Goal: Transaction & Acquisition: Purchase product/service

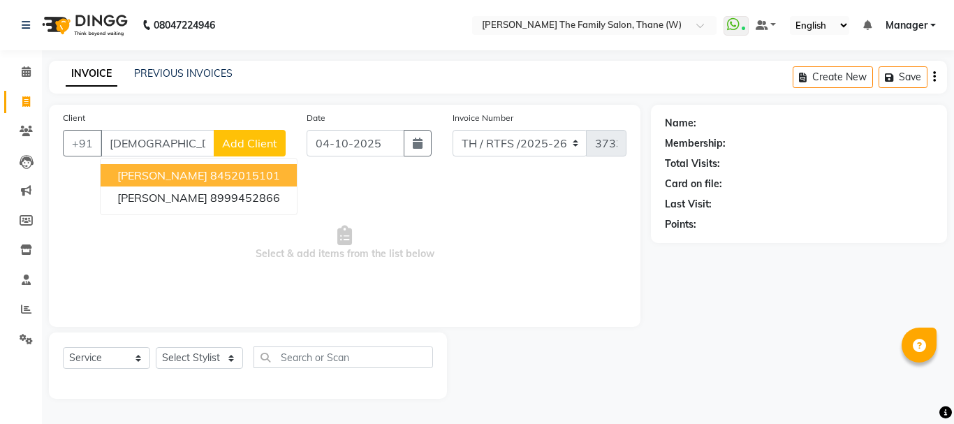
select select "service"
click at [189, 177] on span "[PERSON_NAME]" at bounding box center [162, 175] width 90 height 14
type input "8452015101"
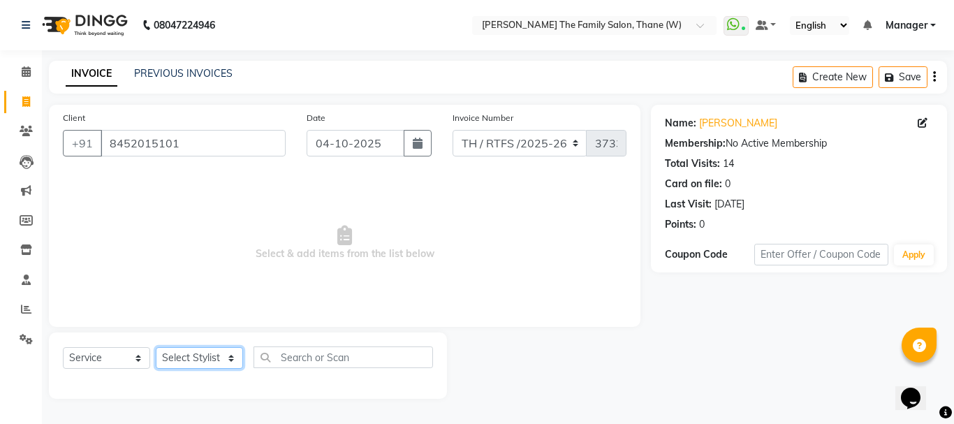
click at [218, 360] on select "Select Stylist Aarohi P [PERSON_NAME] [PERSON_NAME] A [PERSON_NAME] .[PERSON_NA…" at bounding box center [199, 358] width 87 height 22
select select "35580"
click at [156, 347] on select "Select Stylist Aarohi P [PERSON_NAME] [PERSON_NAME] A [PERSON_NAME] .[PERSON_NA…" at bounding box center [199, 358] width 87 height 22
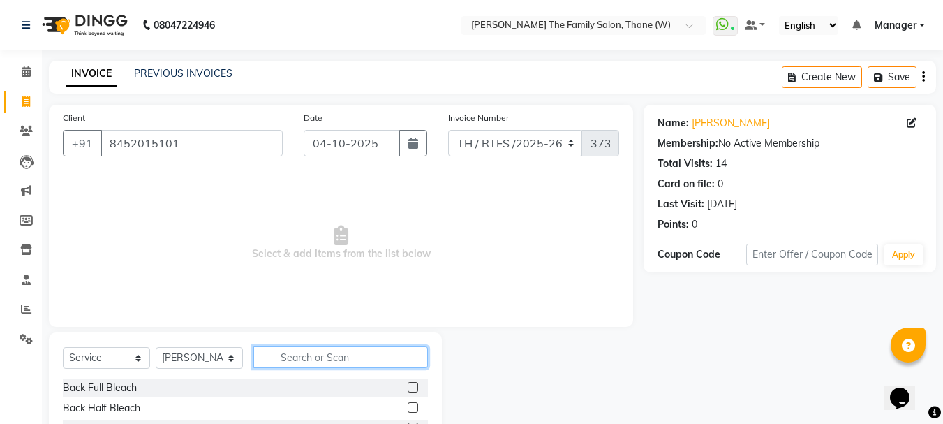
click at [289, 359] on input "text" at bounding box center [340, 357] width 175 height 22
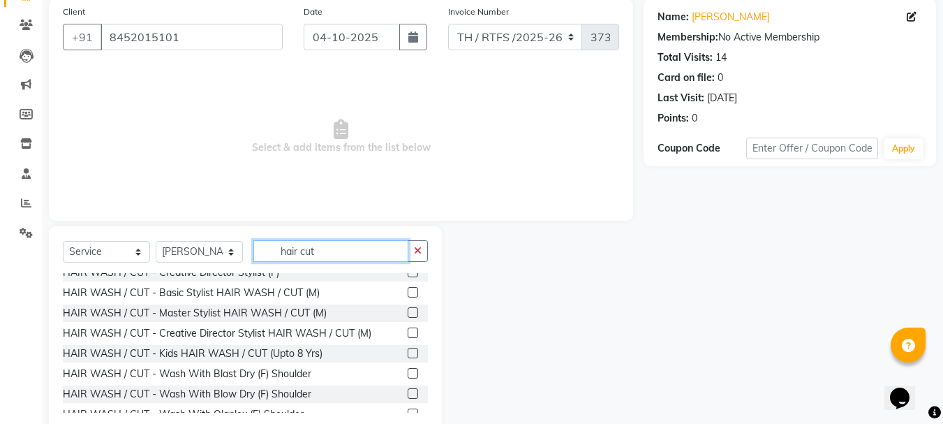
scroll to position [88, 0]
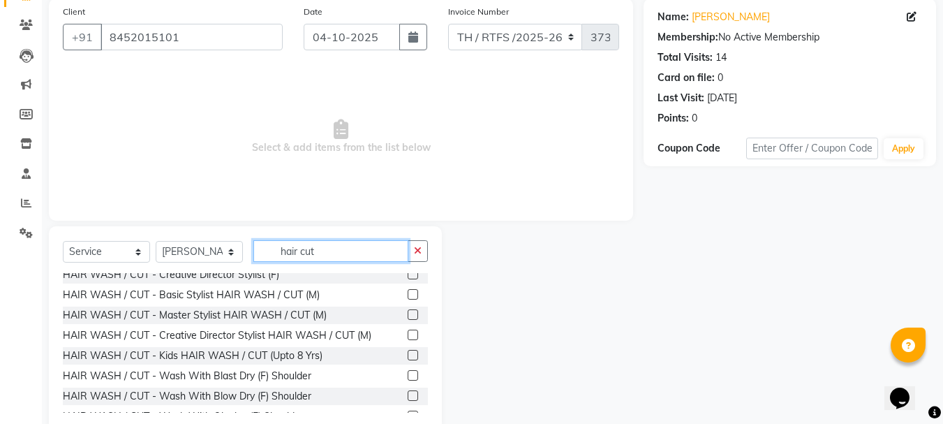
type input "hair cut"
click at [408, 320] on label at bounding box center [413, 314] width 10 height 10
click at [408, 320] on input "checkbox" at bounding box center [412, 315] width 9 height 9
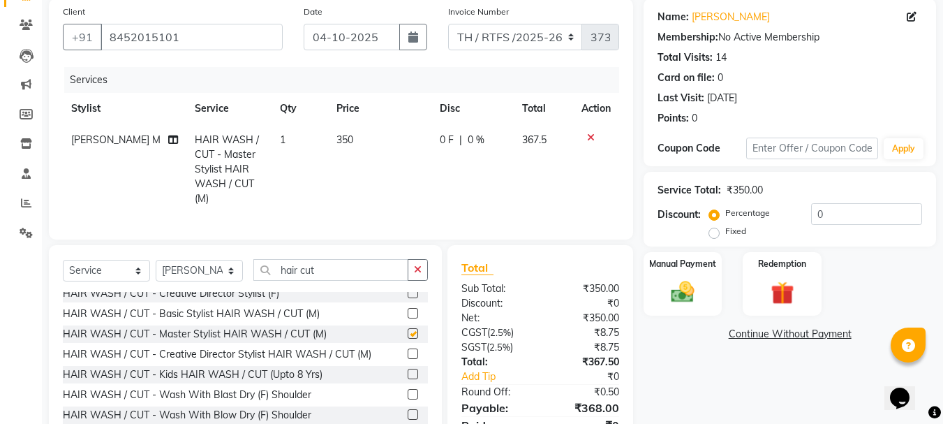
checkbox input "false"
click at [408, 318] on label at bounding box center [413, 313] width 10 height 10
click at [408, 318] on input "checkbox" at bounding box center [412, 313] width 9 height 9
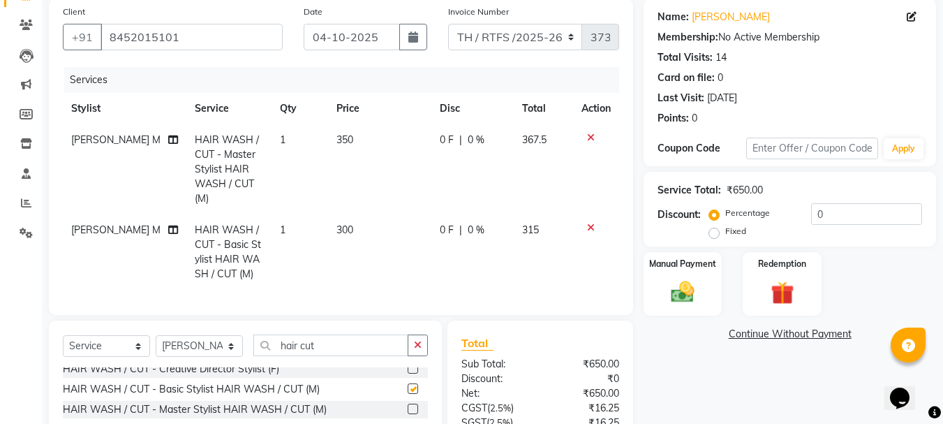
checkbox input "false"
click at [591, 135] on icon at bounding box center [591, 138] width 8 height 10
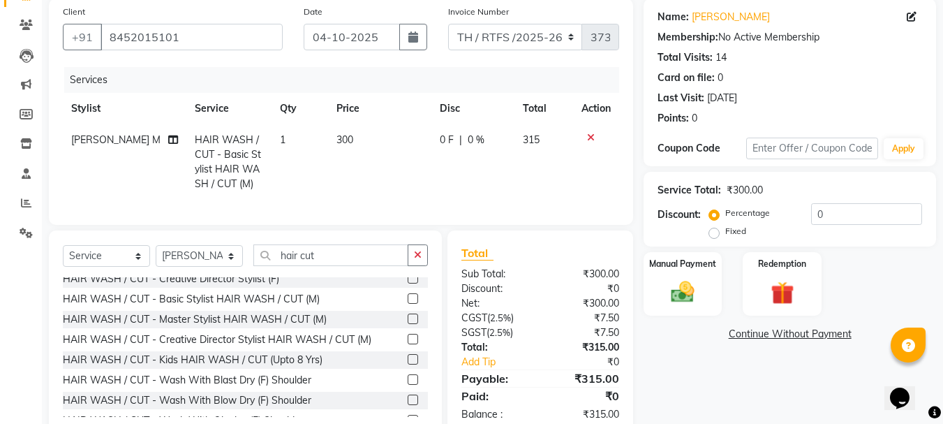
scroll to position [150, 0]
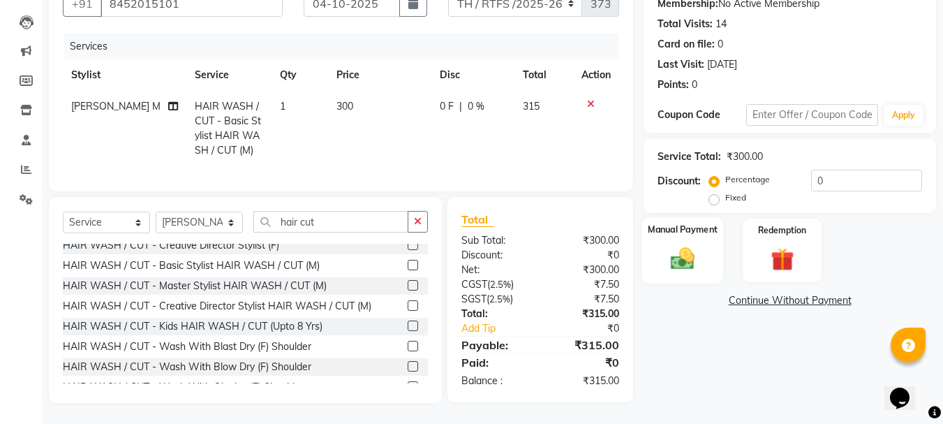
click at [695, 244] on img at bounding box center [682, 258] width 39 height 28
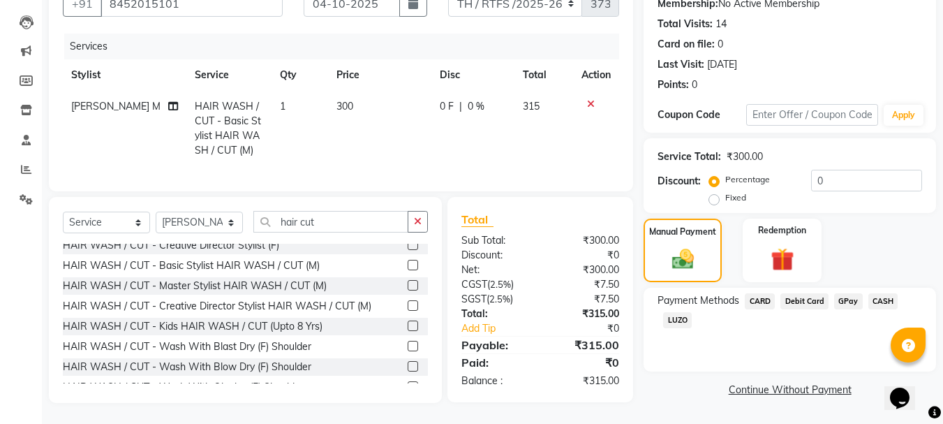
click at [846, 293] on span "GPay" at bounding box center [848, 301] width 29 height 16
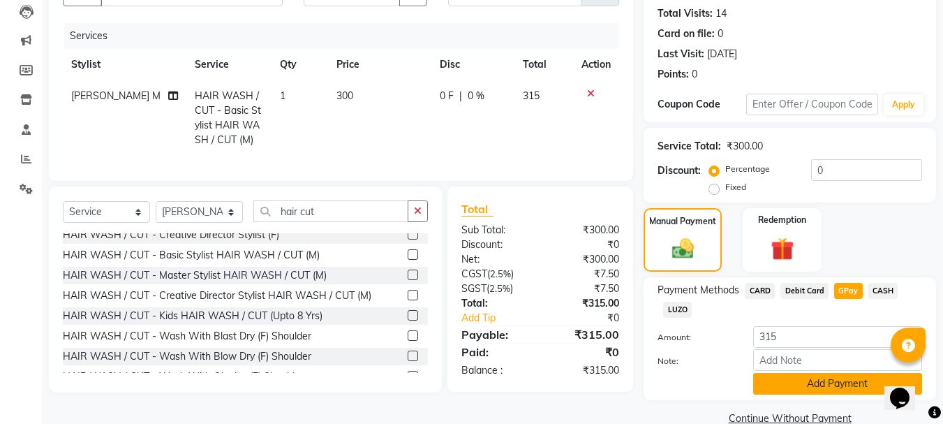
click at [804, 385] on button "Add Payment" at bounding box center [837, 384] width 169 height 22
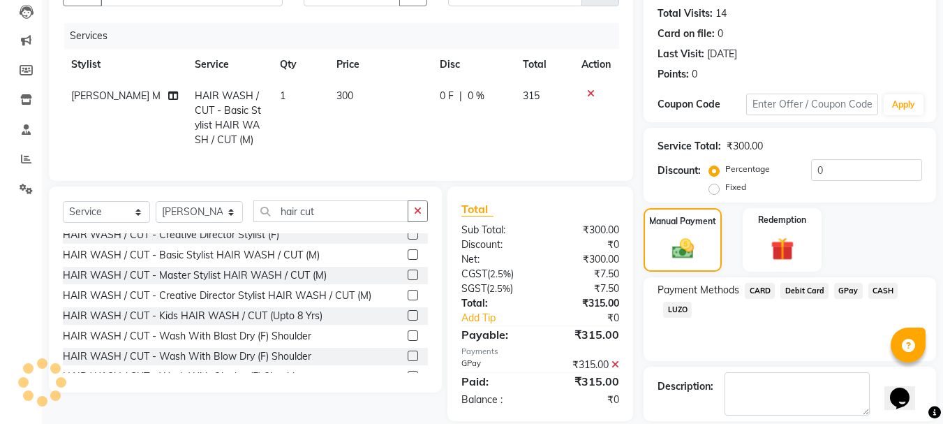
scroll to position [216, 0]
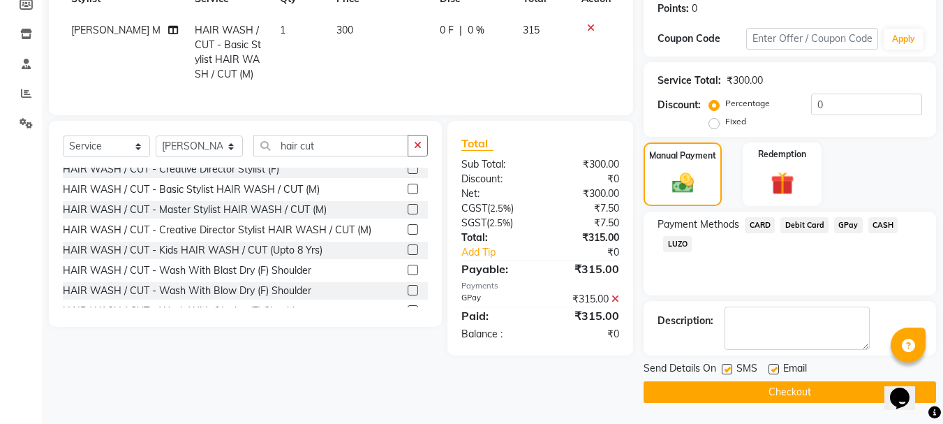
click at [831, 397] on button "Checkout" at bounding box center [790, 392] width 293 height 22
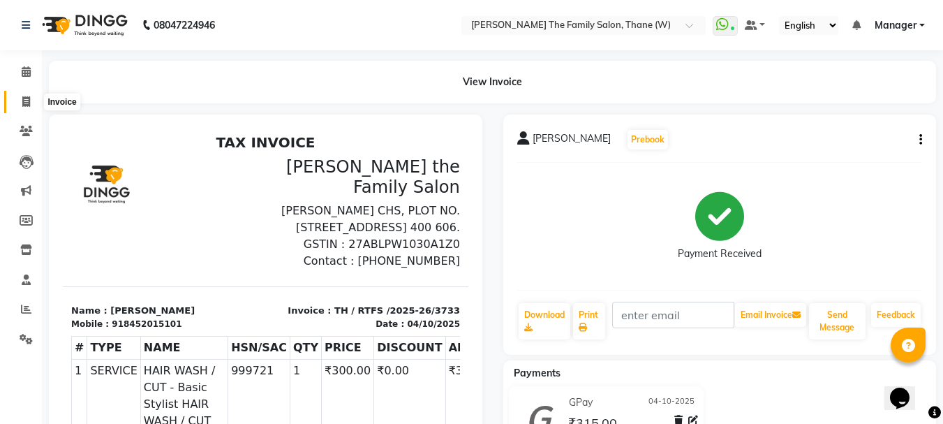
click at [29, 98] on icon at bounding box center [26, 101] width 8 height 10
select select "service"
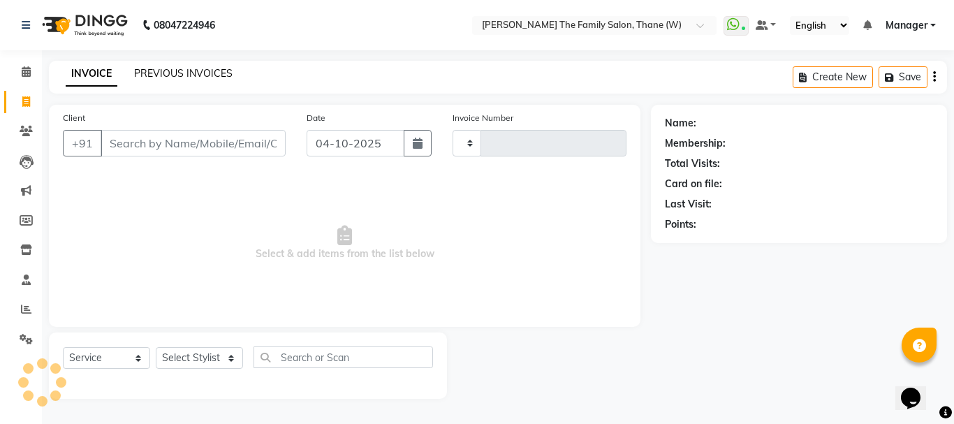
type input "3734"
select select "8004"
click at [163, 80] on div "PREVIOUS INVOICES" at bounding box center [183, 73] width 98 height 15
click at [169, 75] on link "PREVIOUS INVOICES" at bounding box center [183, 73] width 98 height 13
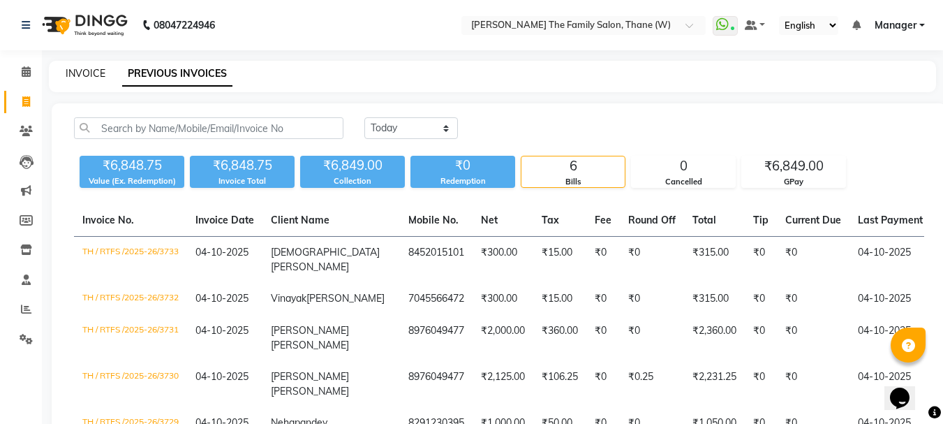
click at [79, 75] on link "INVOICE" at bounding box center [86, 73] width 40 height 13
select select "service"
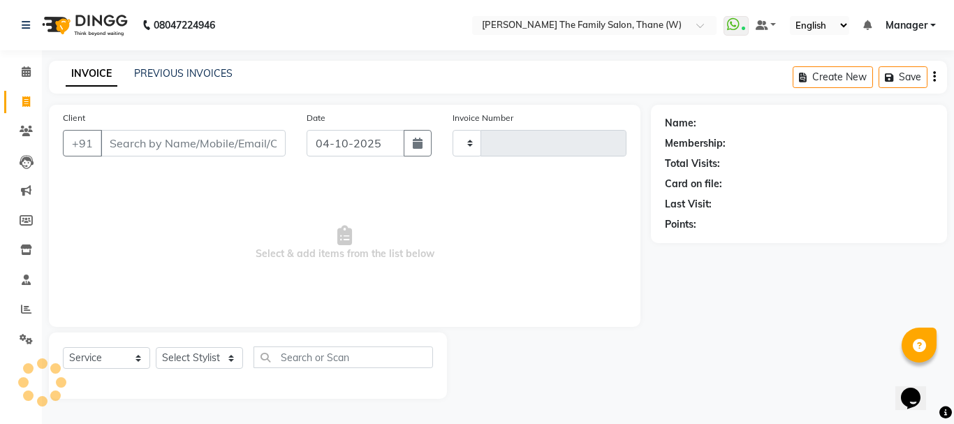
type input "3734"
select select "8004"
click at [142, 145] on input "Client" at bounding box center [193, 143] width 185 height 27
click at [143, 145] on input "Client" at bounding box center [193, 143] width 185 height 27
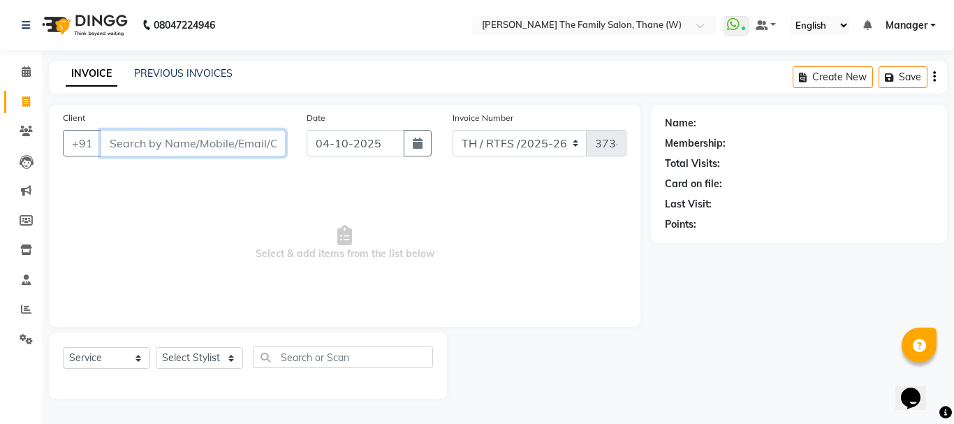
click at [131, 141] on input "Client" at bounding box center [193, 143] width 185 height 27
type input "0"
type input "7045727661"
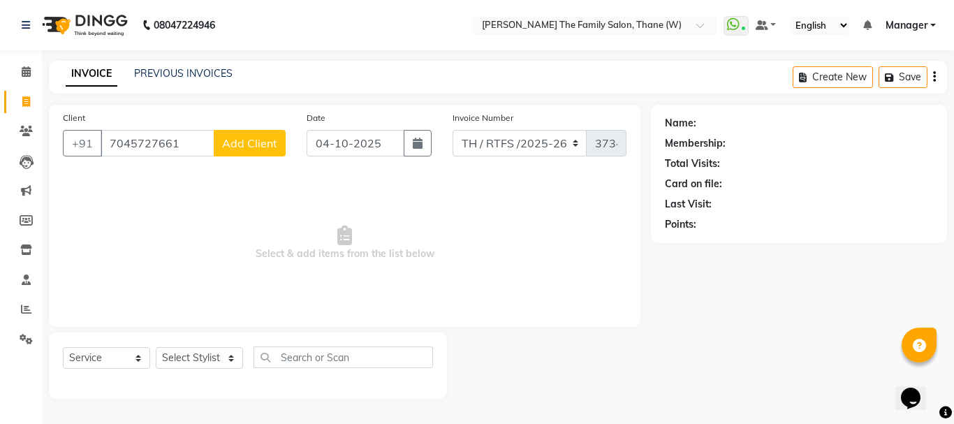
click at [247, 149] on span "Add Client" at bounding box center [249, 143] width 55 height 14
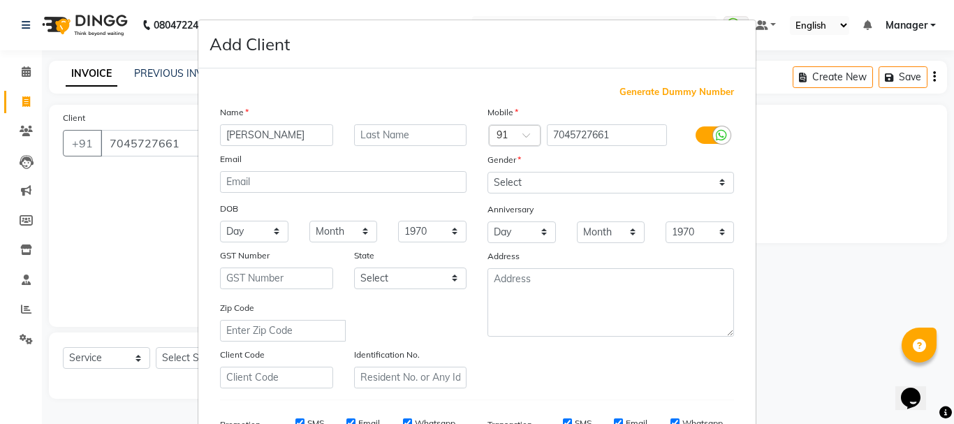
type input "[PERSON_NAME]"
click at [378, 137] on input "text" at bounding box center [410, 135] width 113 height 22
type input "Shetty"
click at [717, 182] on select "Select [DEMOGRAPHIC_DATA] [DEMOGRAPHIC_DATA] Other Prefer Not To Say" at bounding box center [610, 183] width 246 height 22
select select "[DEMOGRAPHIC_DATA]"
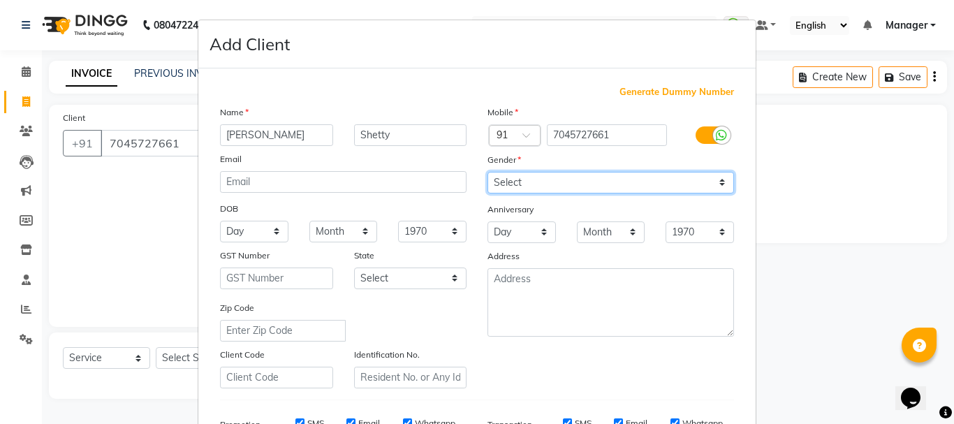
click at [487, 172] on select "Select [DEMOGRAPHIC_DATA] [DEMOGRAPHIC_DATA] Other Prefer Not To Say" at bounding box center [610, 183] width 246 height 22
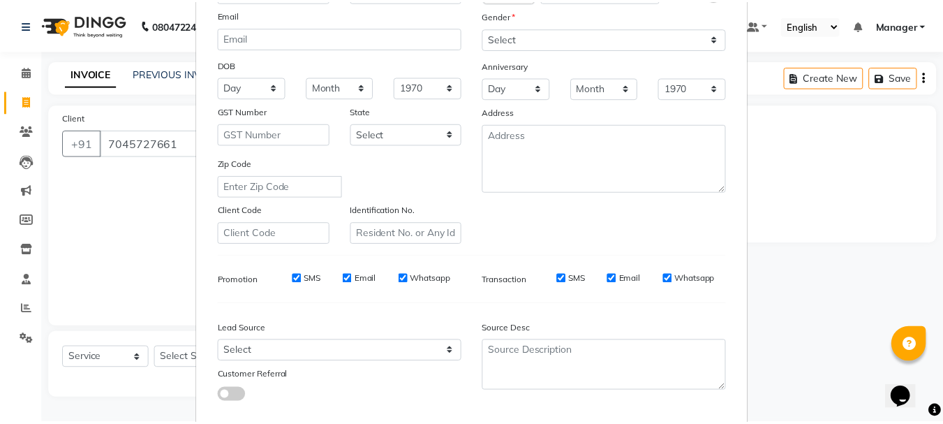
scroll to position [221, 0]
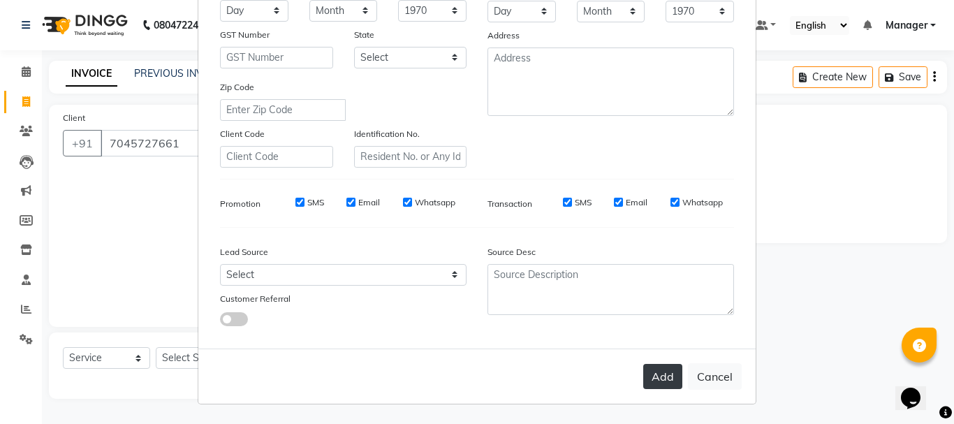
click at [669, 374] on button "Add" at bounding box center [662, 376] width 39 height 25
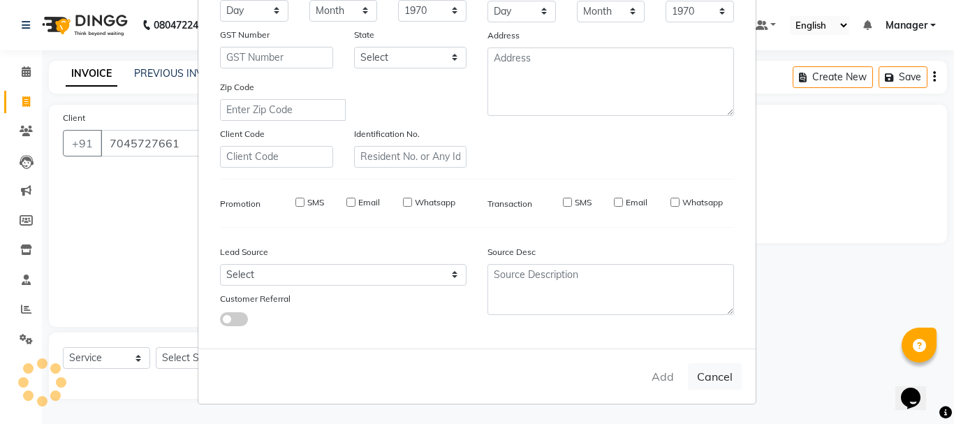
select select
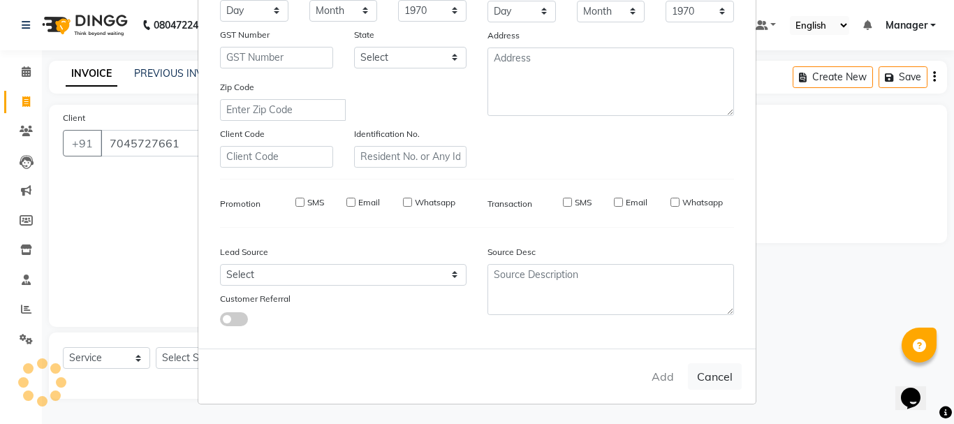
select select
checkbox input "false"
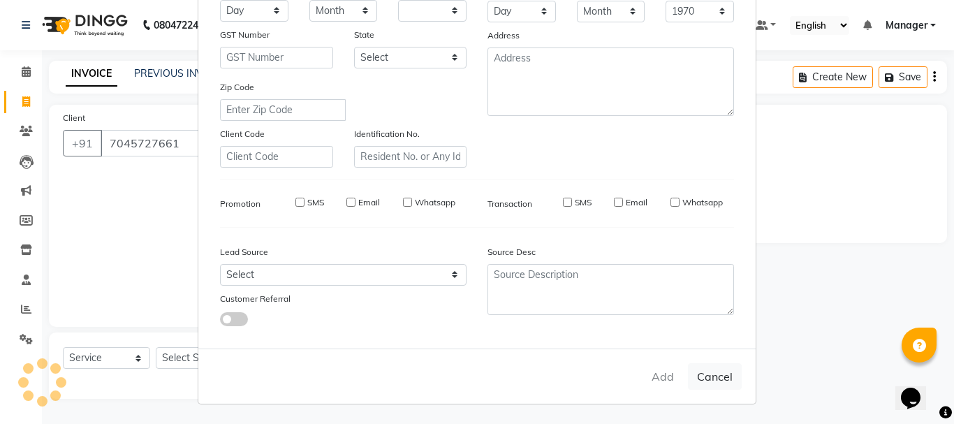
checkbox input "false"
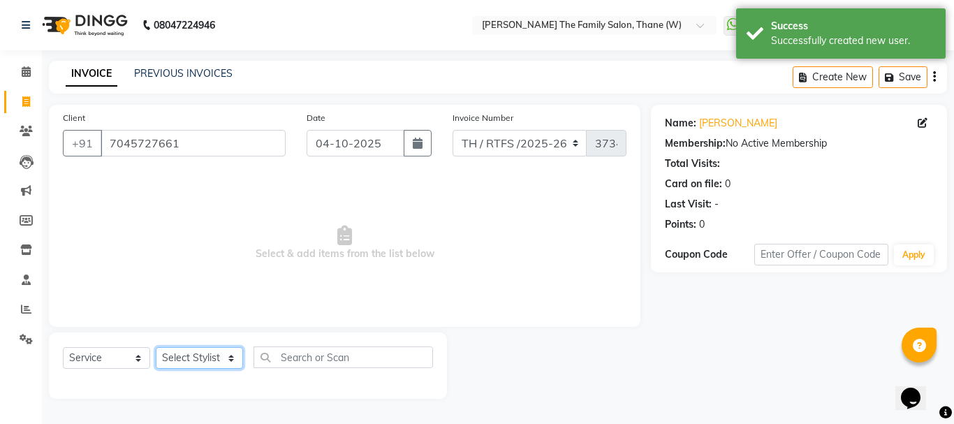
click at [226, 355] on select "Select Stylist Aarohi P [PERSON_NAME] [PERSON_NAME] A [PERSON_NAME] .[PERSON_NA…" at bounding box center [199, 358] width 87 height 22
select select "35595"
click at [156, 347] on select "Select Stylist Aarohi P [PERSON_NAME] [PERSON_NAME] A [PERSON_NAME] .[PERSON_NA…" at bounding box center [199, 358] width 87 height 22
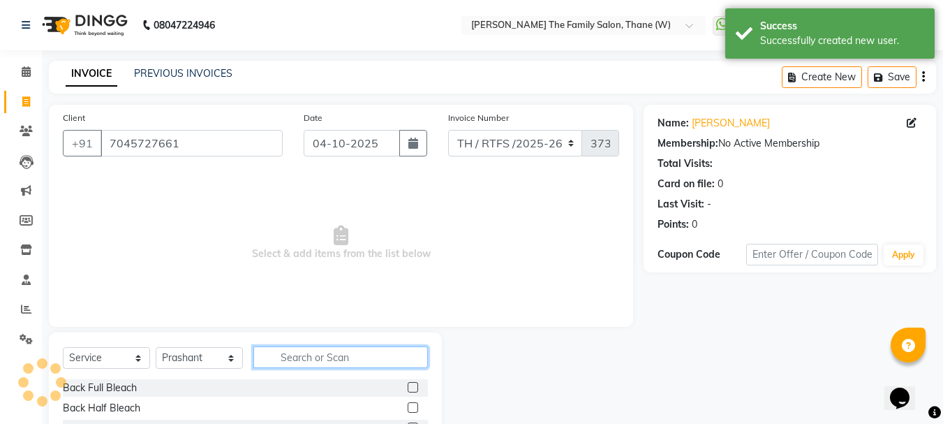
click at [296, 355] on input "text" at bounding box center [340, 357] width 175 height 22
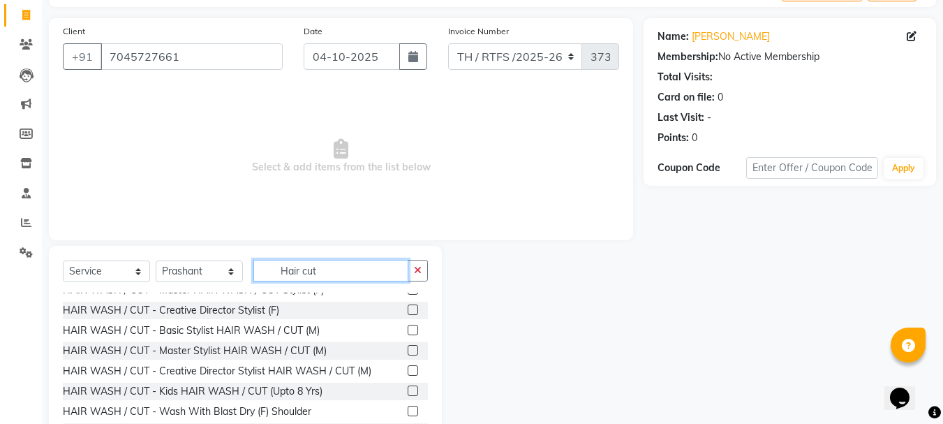
scroll to position [69, 0]
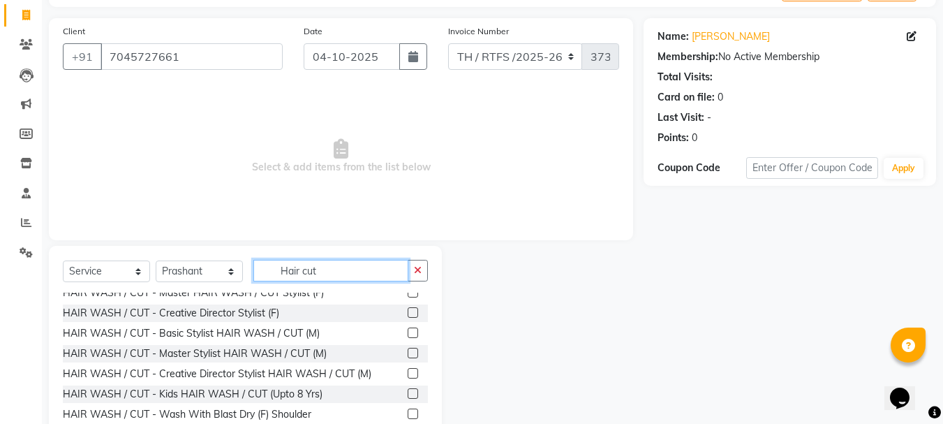
type input "Hair cut"
click at [408, 378] on label at bounding box center [413, 373] width 10 height 10
click at [408, 378] on input "checkbox" at bounding box center [412, 373] width 9 height 9
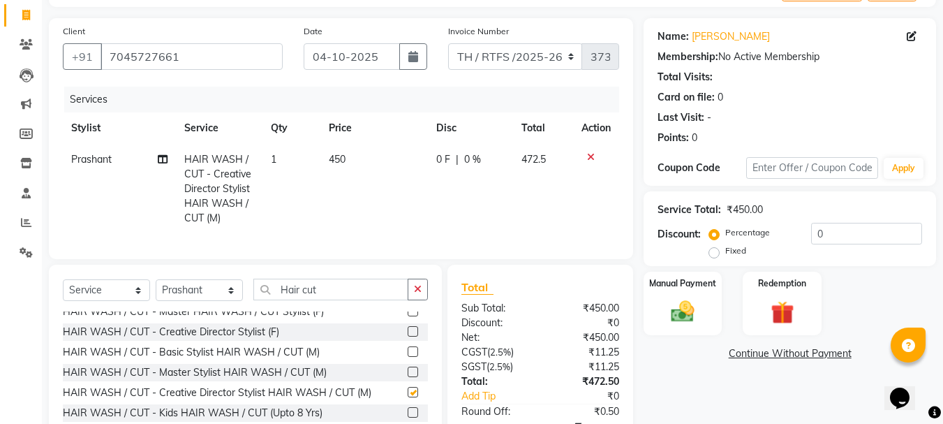
checkbox input "false"
click at [591, 155] on icon at bounding box center [591, 157] width 8 height 10
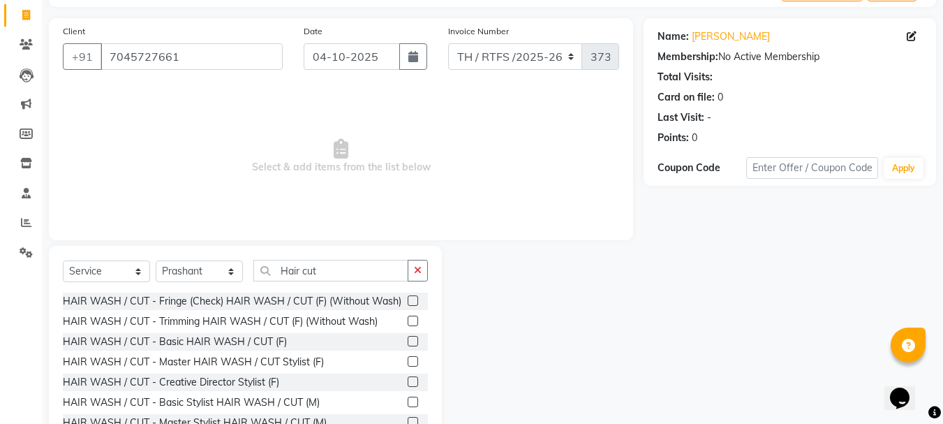
scroll to position [135, 0]
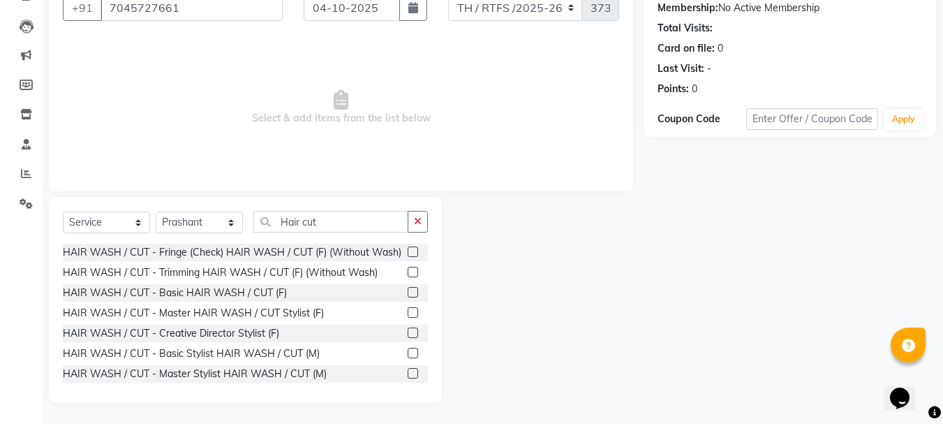
click at [408, 338] on label at bounding box center [413, 332] width 10 height 10
click at [408, 338] on input "checkbox" at bounding box center [412, 333] width 9 height 9
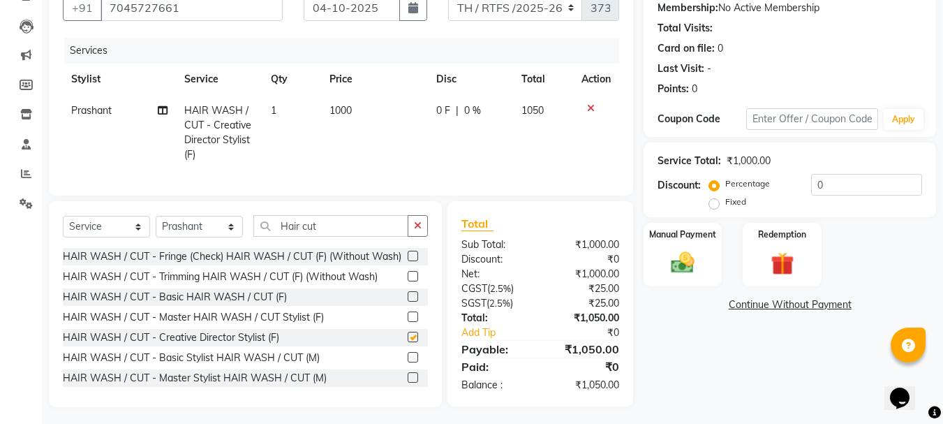
checkbox input "false"
click at [353, 115] on td "1000" at bounding box center [374, 132] width 107 height 75
select select "35595"
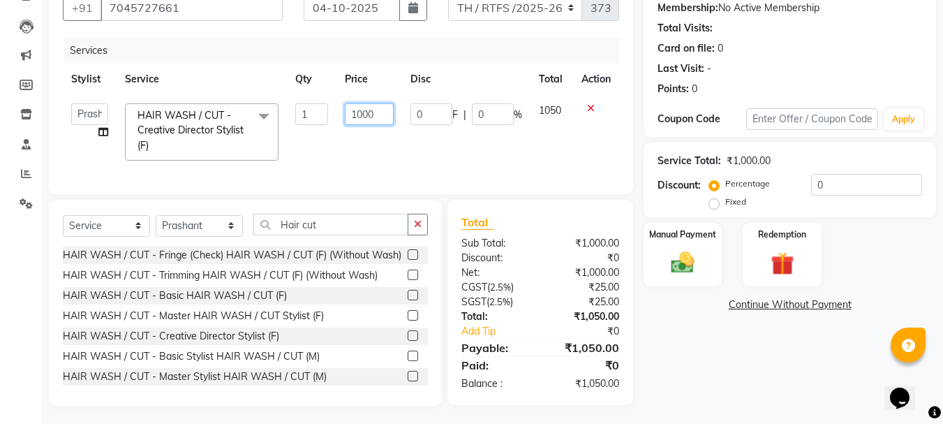
click at [378, 114] on input "1000" at bounding box center [369, 114] width 48 height 22
type input "1500"
click at [695, 244] on div "Manual Payment" at bounding box center [683, 254] width 82 height 66
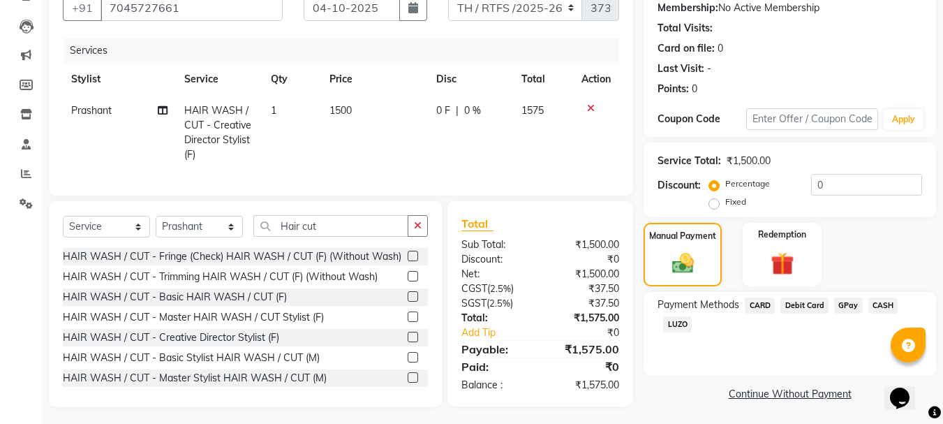
click at [849, 304] on span "GPay" at bounding box center [848, 305] width 29 height 16
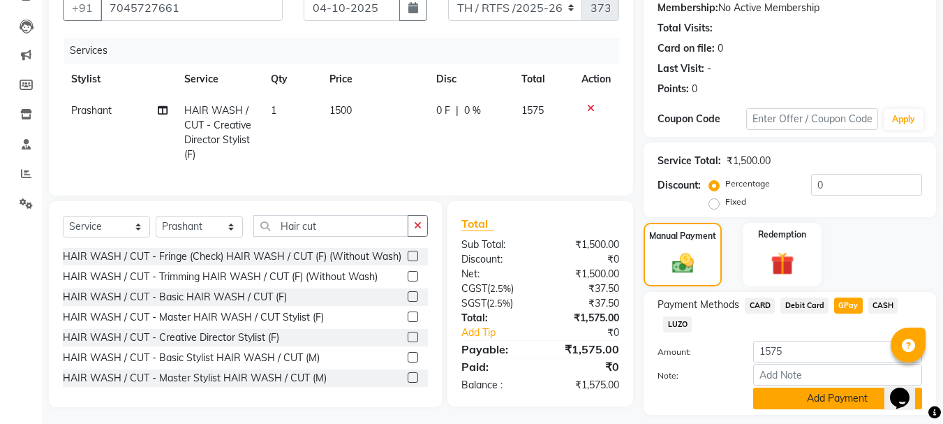
click at [854, 395] on button "Add Payment" at bounding box center [837, 398] width 169 height 22
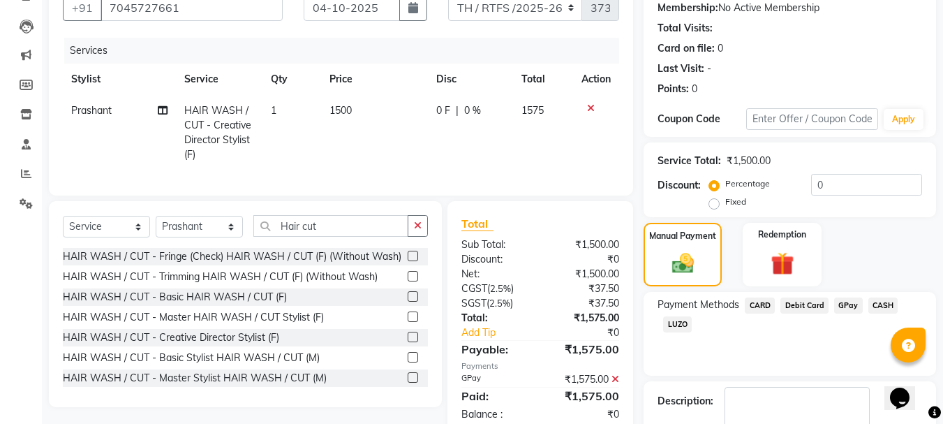
scroll to position [216, 0]
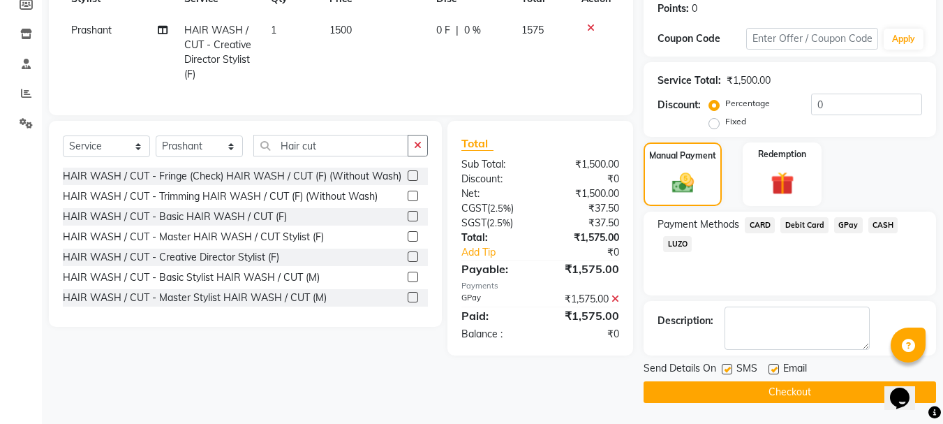
click at [790, 389] on button "Checkout" at bounding box center [790, 392] width 293 height 22
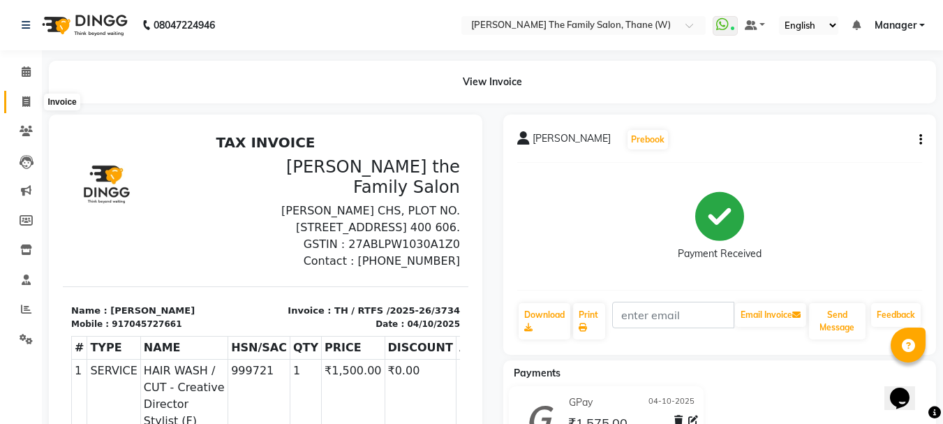
click at [28, 95] on span at bounding box center [26, 102] width 24 height 16
select select "service"
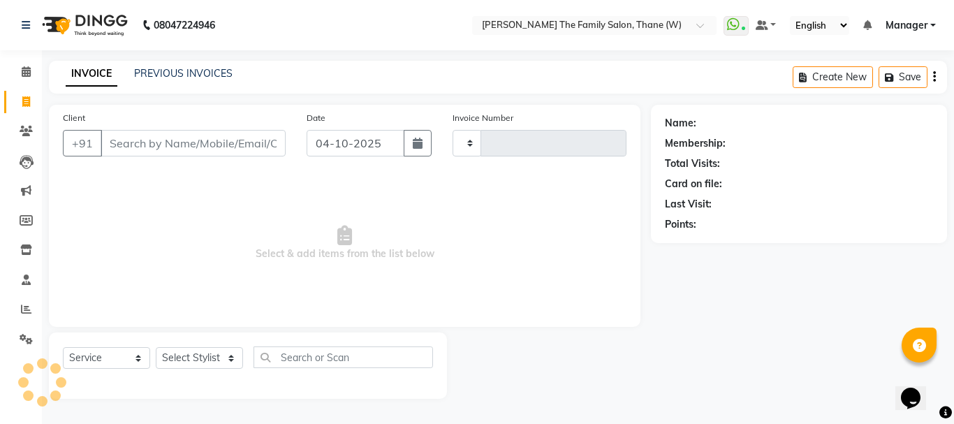
type input "3735"
select select "8004"
click at [162, 74] on link "PREVIOUS INVOICES" at bounding box center [183, 73] width 98 height 13
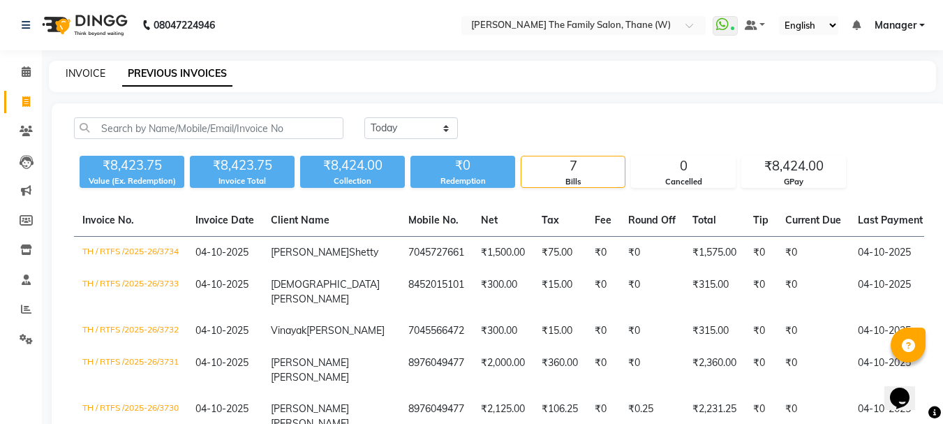
click at [91, 73] on link "INVOICE" at bounding box center [86, 73] width 40 height 13
select select "service"
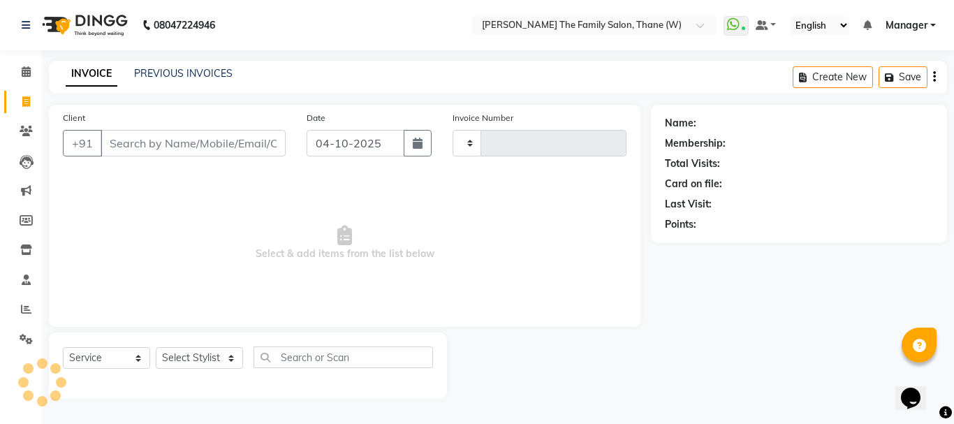
type input "3735"
select select "8004"
click at [158, 73] on link "PREVIOUS INVOICES" at bounding box center [183, 73] width 98 height 13
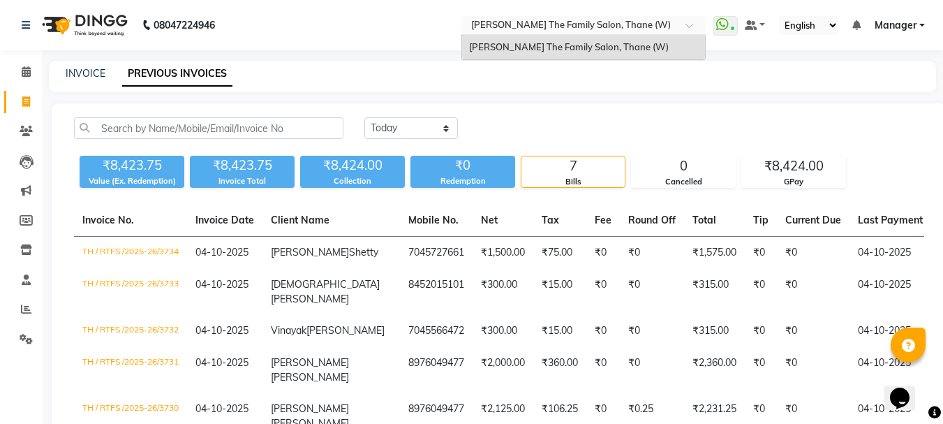
click at [543, 18] on div "× [PERSON_NAME] The Family Salon, Thane (W)" at bounding box center [571, 25] width 200 height 14
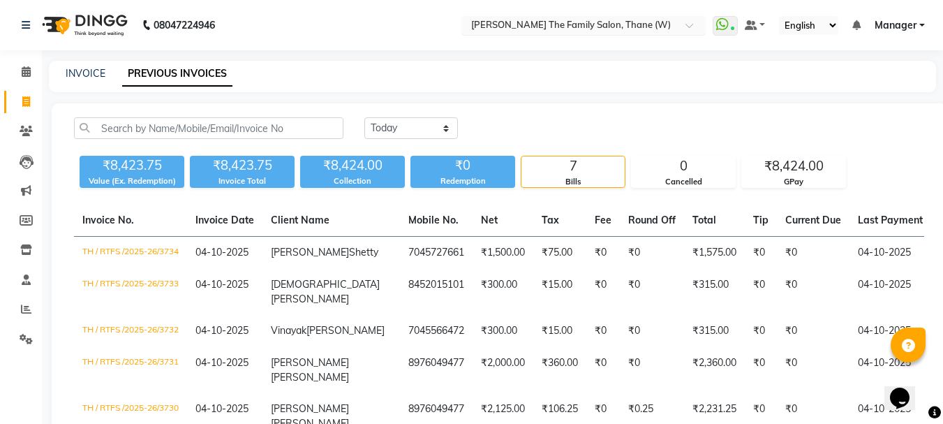
click at [64, 64] on div "INVOICE PREVIOUS INVOICES" at bounding box center [492, 76] width 887 height 31
click at [84, 75] on link "INVOICE" at bounding box center [86, 73] width 40 height 13
select select "service"
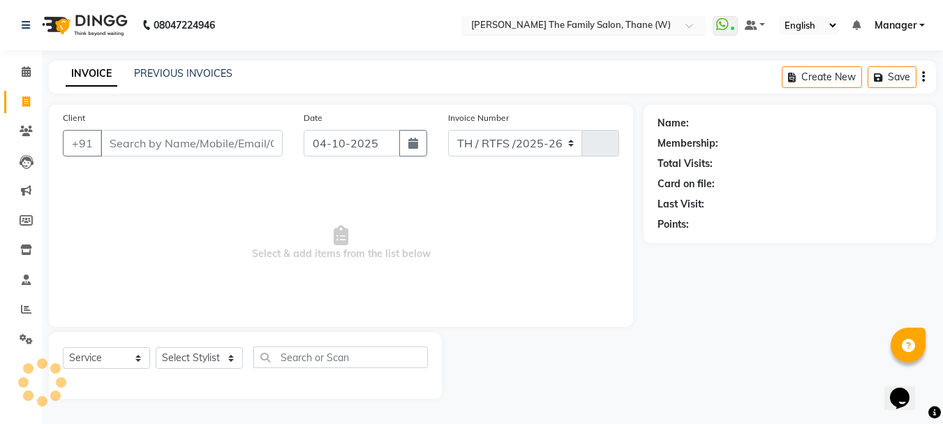
select select "8004"
type input "3735"
click at [193, 131] on input "Client" at bounding box center [193, 143] width 185 height 27
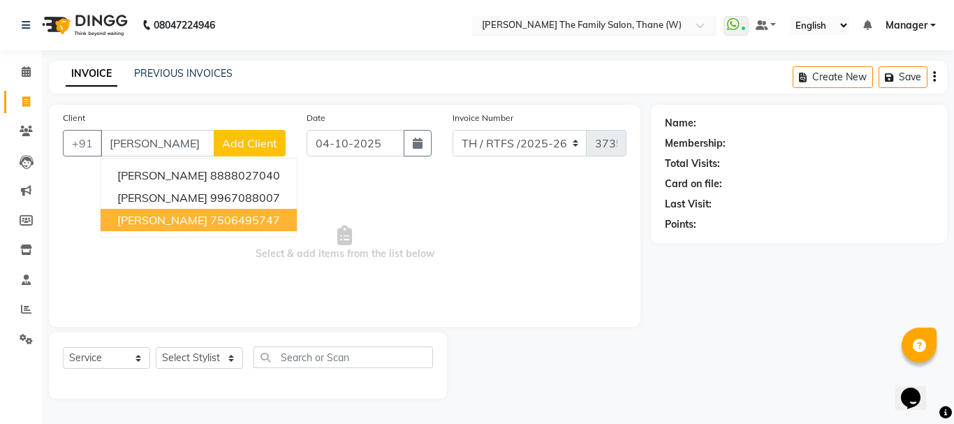
click at [210, 221] on ngb-highlight "7506495747" at bounding box center [245, 220] width 70 height 14
type input "7506495747"
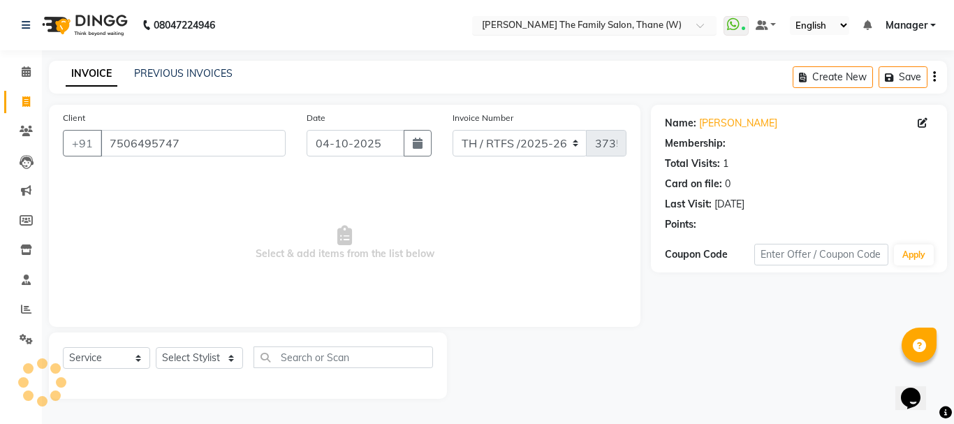
select select "1: Object"
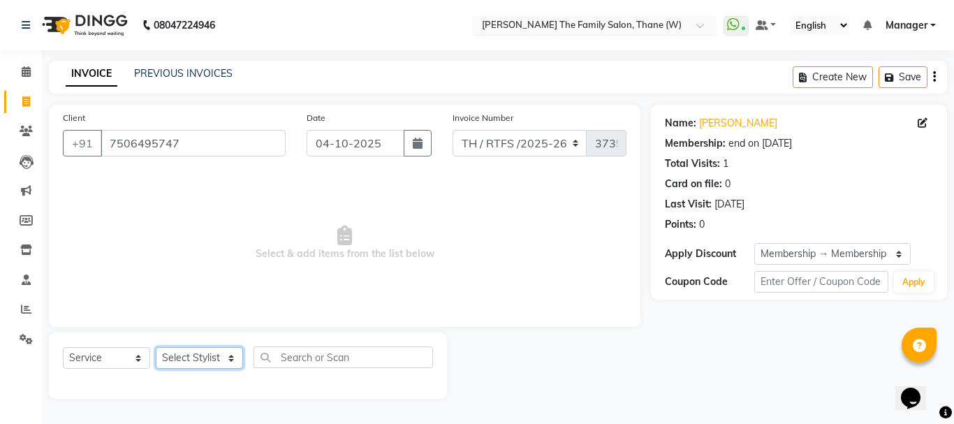
click at [204, 360] on select "Select Stylist Aarohi P [PERSON_NAME] [PERSON_NAME] A [PERSON_NAME] .[PERSON_NA…" at bounding box center [199, 358] width 87 height 22
select select "78217"
click at [156, 347] on select "Select Stylist Aarohi P [PERSON_NAME] [PERSON_NAME] A [PERSON_NAME] .[PERSON_NA…" at bounding box center [199, 358] width 87 height 22
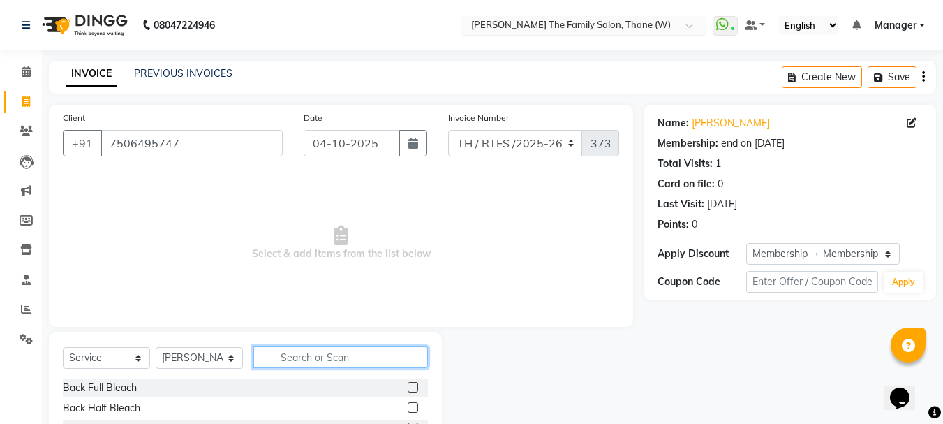
click at [316, 357] on input "text" at bounding box center [340, 357] width 175 height 22
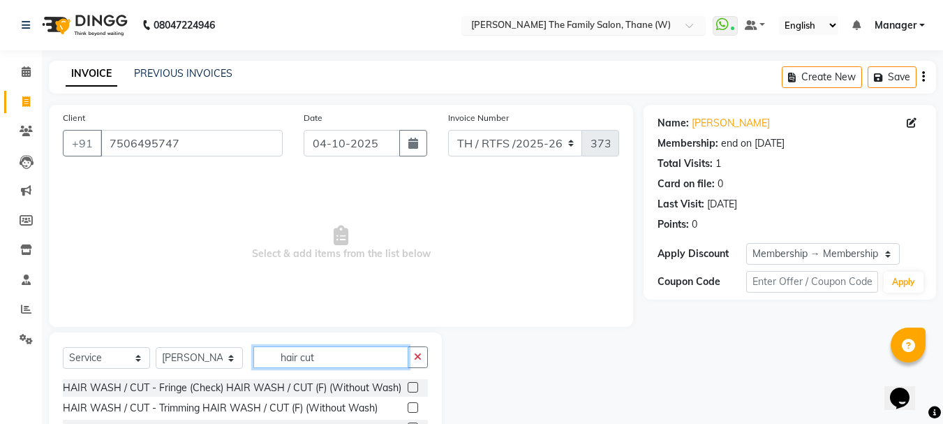
scroll to position [135, 0]
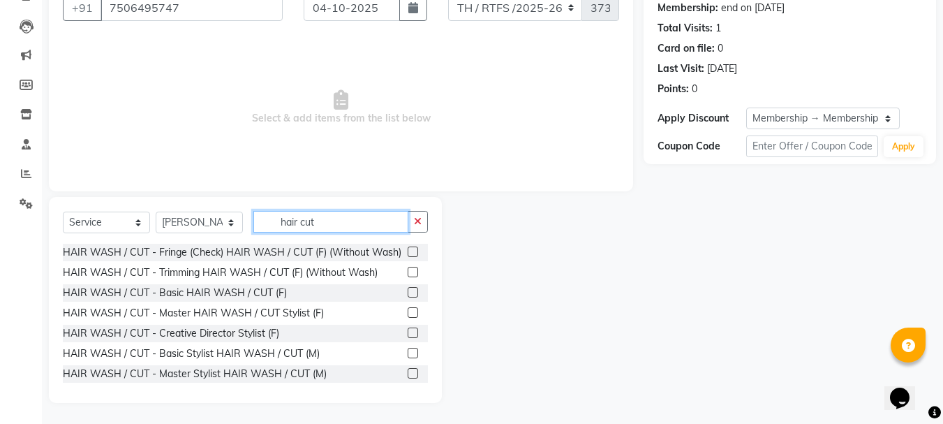
type input "hair cut"
click at [408, 358] on label at bounding box center [413, 353] width 10 height 10
click at [408, 358] on input "checkbox" at bounding box center [412, 353] width 9 height 9
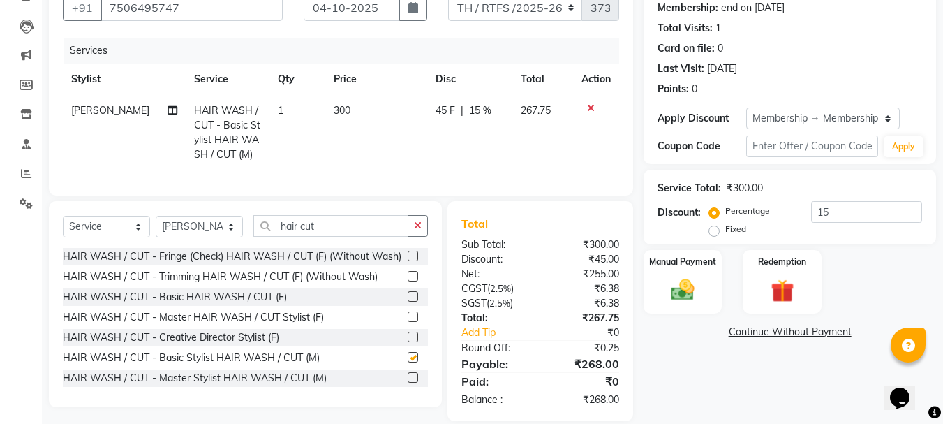
checkbox input "false"
click at [361, 237] on input "hair cut" at bounding box center [330, 226] width 155 height 22
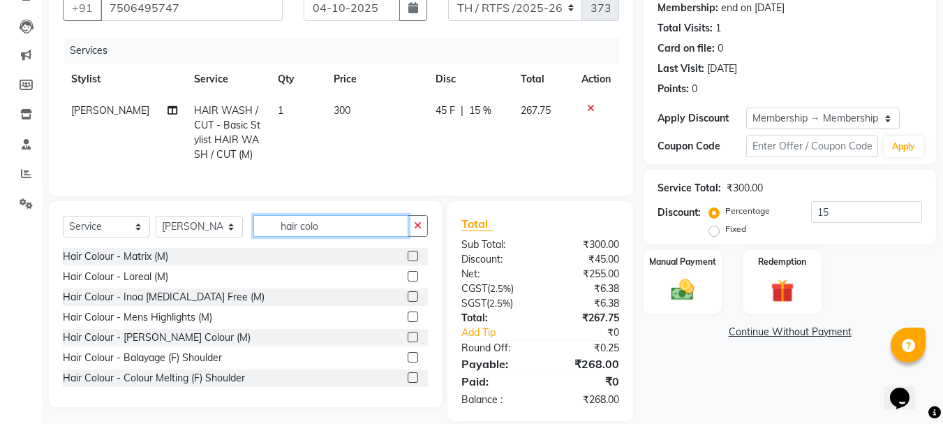
type input "hair colo"
click at [408, 302] on label at bounding box center [413, 296] width 10 height 10
click at [408, 302] on input "checkbox" at bounding box center [412, 297] width 9 height 9
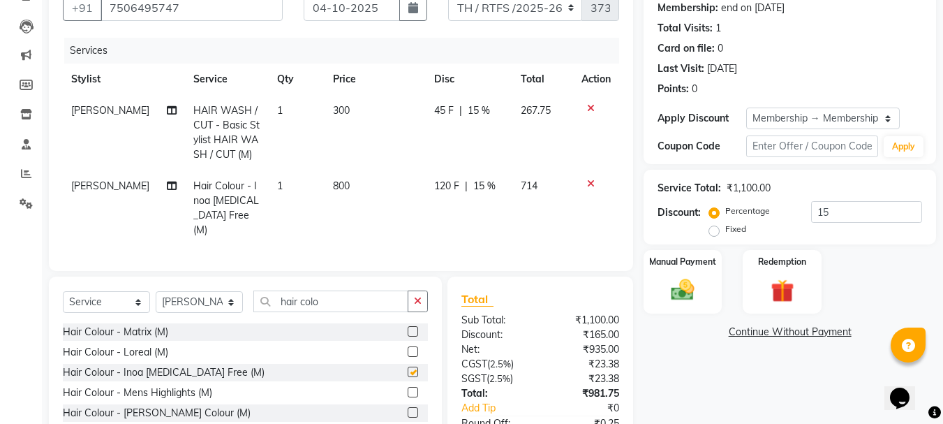
checkbox input "false"
click at [351, 308] on div "Select Service Product Membership Package Voucher Prepaid Gift Card Select Styl…" at bounding box center [245, 306] width 365 height 33
click at [360, 182] on td "800" at bounding box center [375, 207] width 101 height 75
select select "78217"
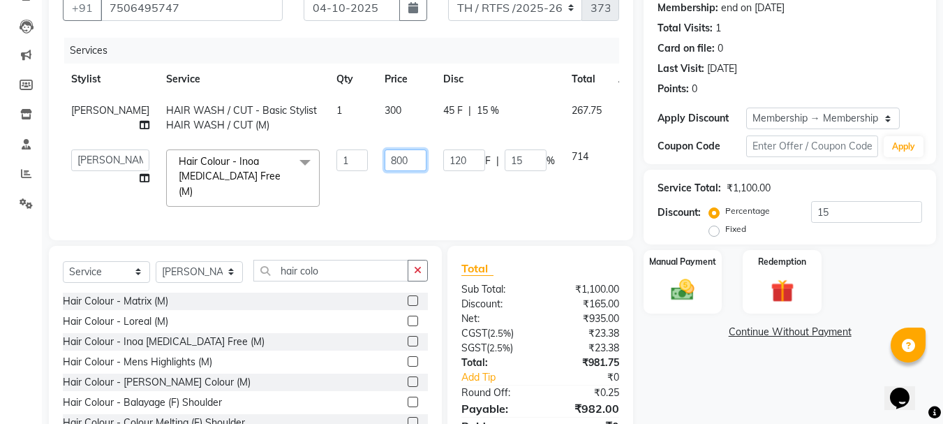
click at [385, 171] on input "800" at bounding box center [406, 160] width 42 height 22
type input "8"
type input "1000"
click at [351, 274] on div "Select Service Product Membership Package Voucher Prepaid Gift Card Select Styl…" at bounding box center [245, 349] width 393 height 206
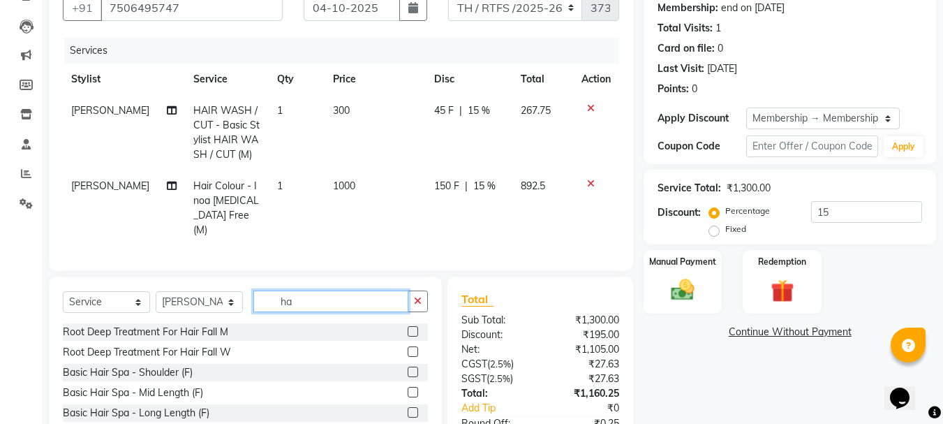
type input "h"
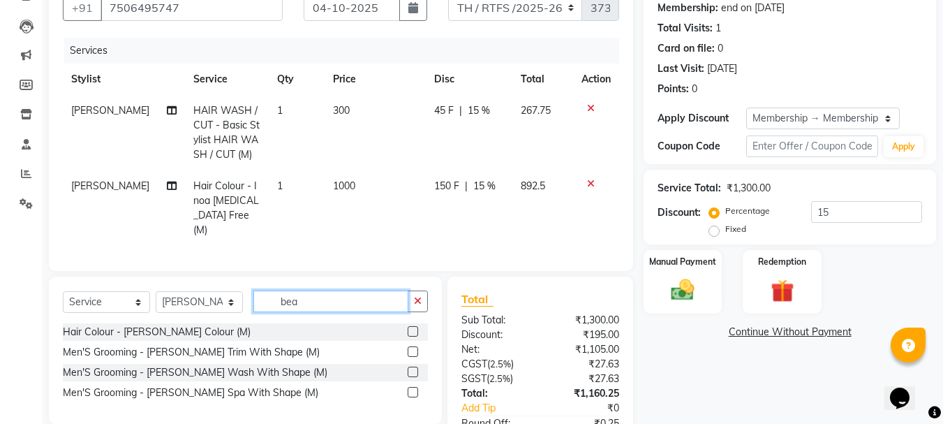
type input "bea"
click at [414, 349] on label at bounding box center [413, 351] width 10 height 10
click at [414, 349] on input "checkbox" at bounding box center [412, 352] width 9 height 9
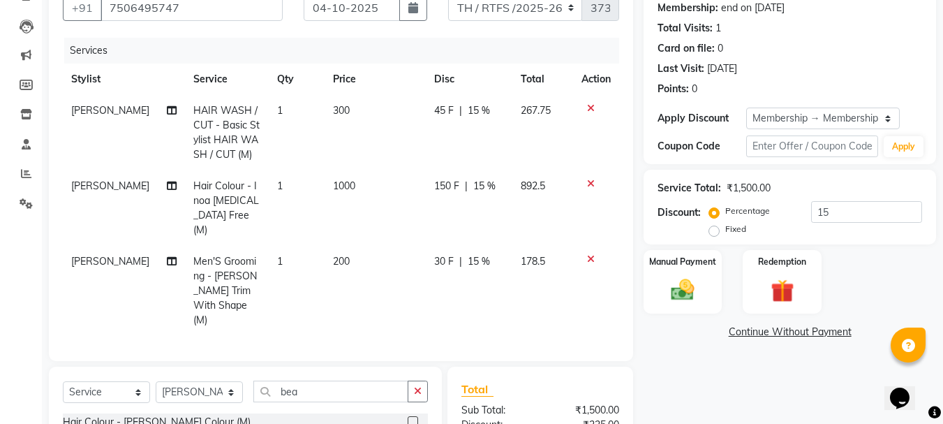
checkbox input "false"
click at [323, 381] on input "bea" at bounding box center [330, 392] width 155 height 22
type input "b"
type input "bea"
click at [412, 416] on label at bounding box center [413, 421] width 10 height 10
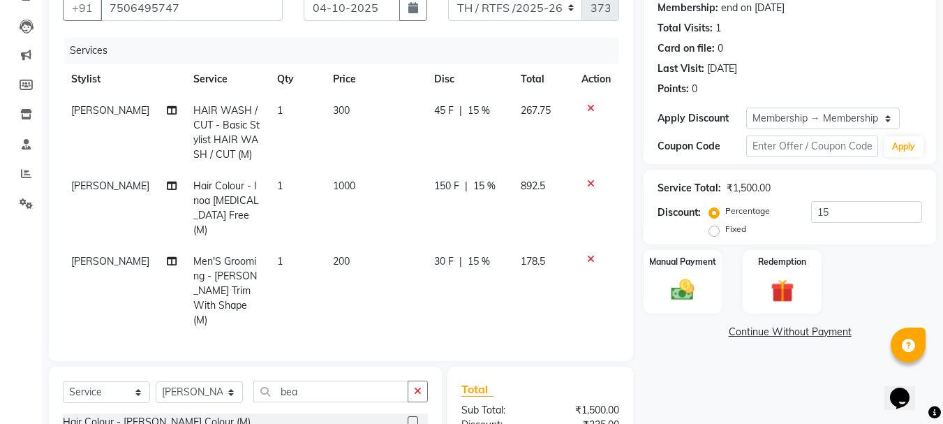
click at [412, 418] on input "checkbox" at bounding box center [412, 422] width 9 height 9
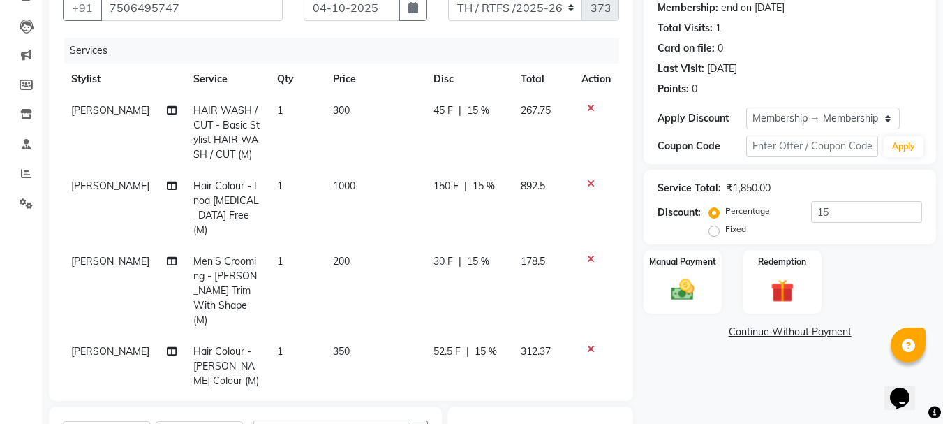
checkbox input "false"
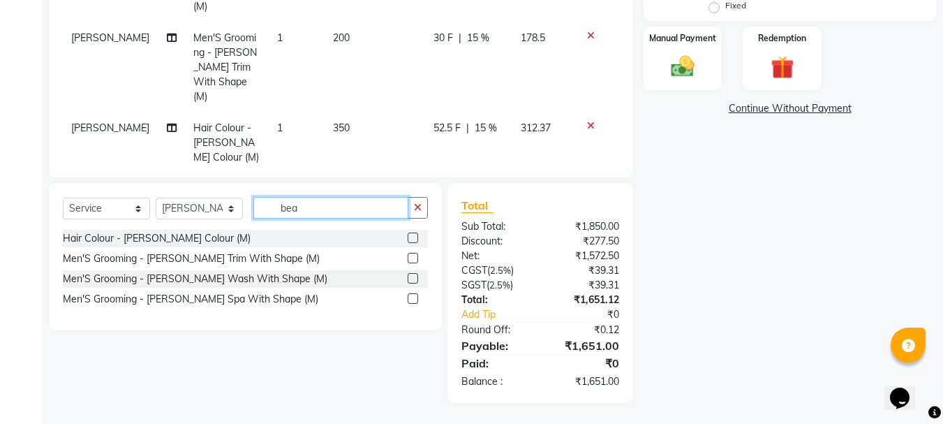
click at [381, 209] on input "bea" at bounding box center [330, 208] width 155 height 22
type input "b"
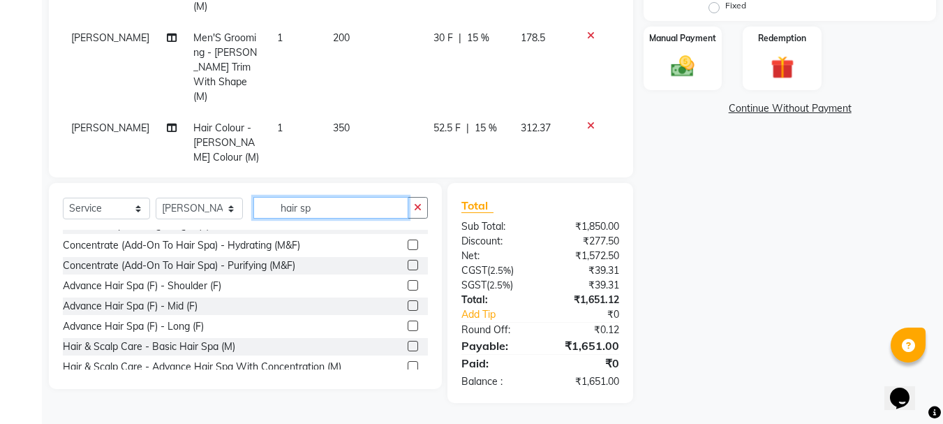
scroll to position [63, 0]
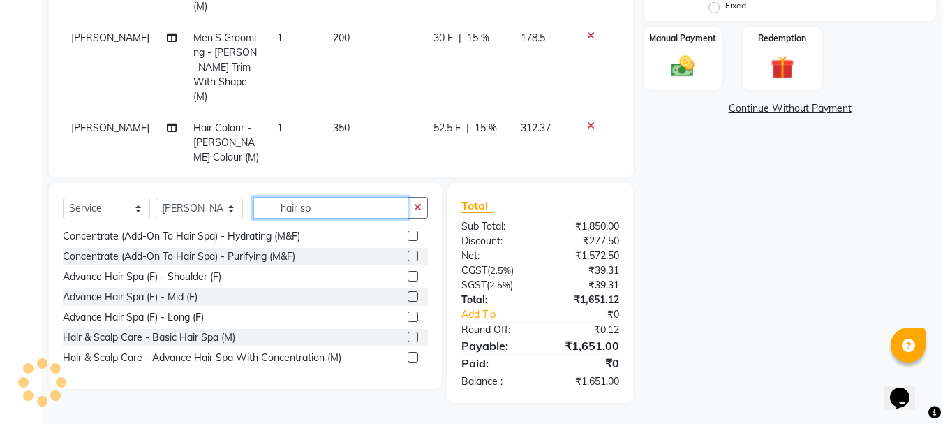
type input "hair sp"
click at [408, 357] on label at bounding box center [413, 357] width 10 height 10
click at [408, 357] on input "checkbox" at bounding box center [412, 357] width 9 height 9
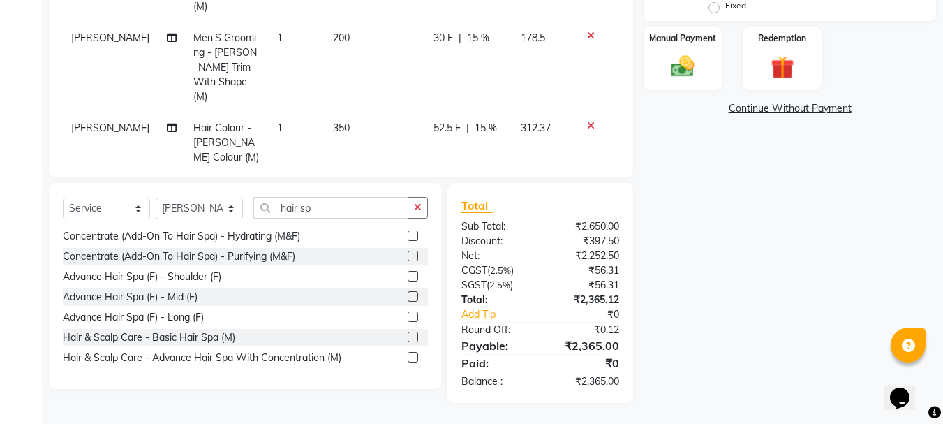
click at [408, 357] on label at bounding box center [413, 357] width 10 height 10
click at [408, 357] on input "checkbox" at bounding box center [412, 357] width 9 height 9
checkbox input "false"
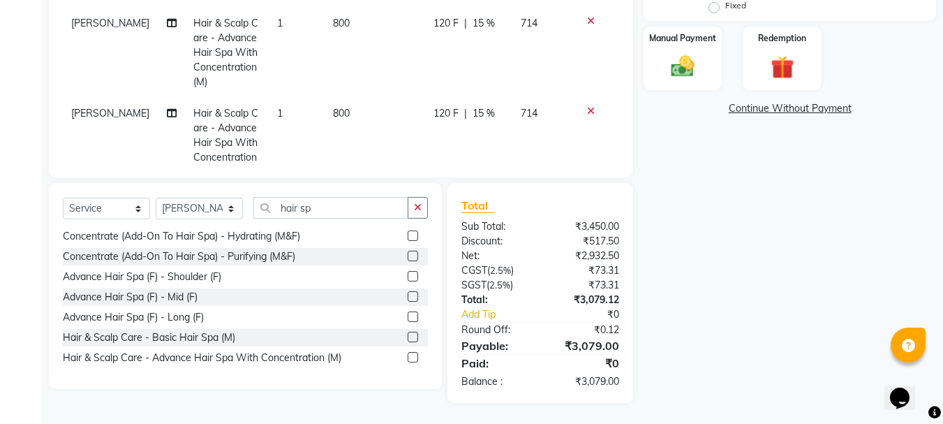
scroll to position [168, 0]
click at [587, 104] on icon at bounding box center [591, 109] width 8 height 10
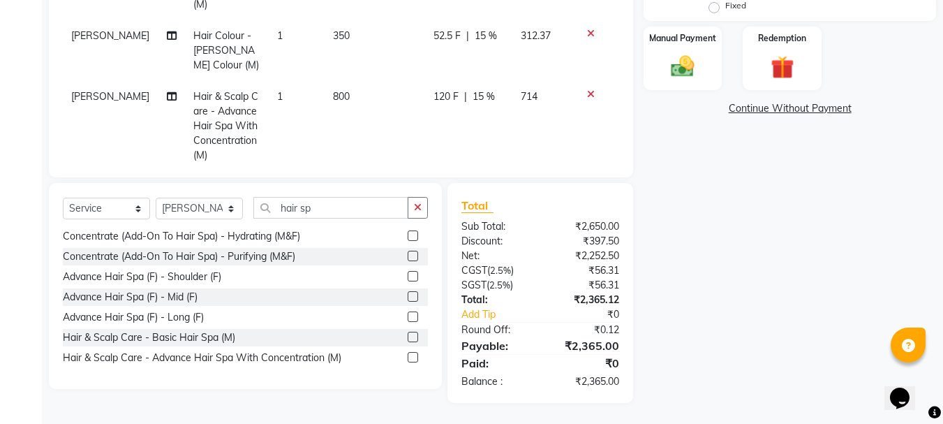
click at [338, 81] on td "800" at bounding box center [375, 126] width 101 height 90
select select "78217"
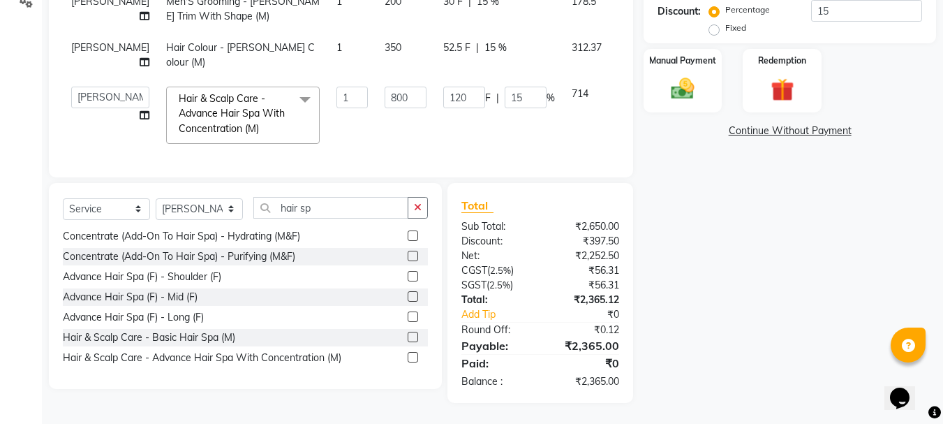
scroll to position [47, 0]
click at [385, 87] on input "800" at bounding box center [406, 98] width 42 height 22
type input "8"
type input "1000"
click at [206, 213] on select "Select Stylist Aarohi P [PERSON_NAME] [PERSON_NAME] A [PERSON_NAME] .[PERSON_NA…" at bounding box center [199, 209] width 87 height 22
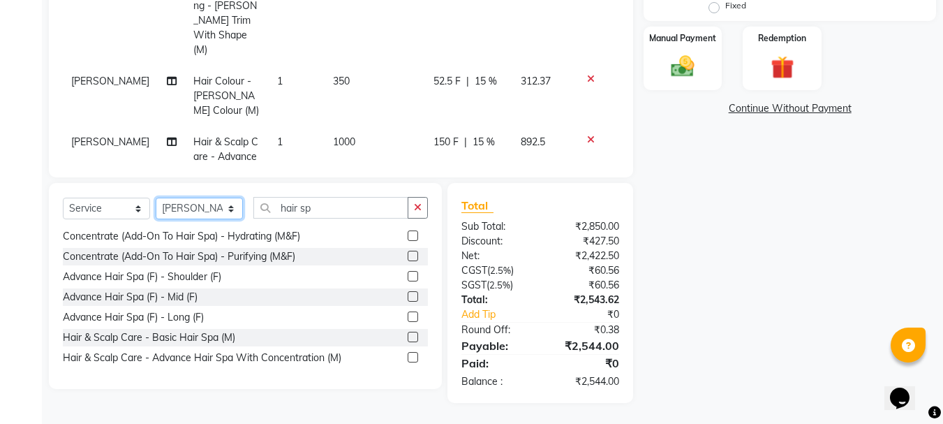
select select "35584"
click at [156, 198] on select "Select Stylist Aarohi P [PERSON_NAME] [PERSON_NAME] A [PERSON_NAME] .[PERSON_NA…" at bounding box center [199, 209] width 87 height 22
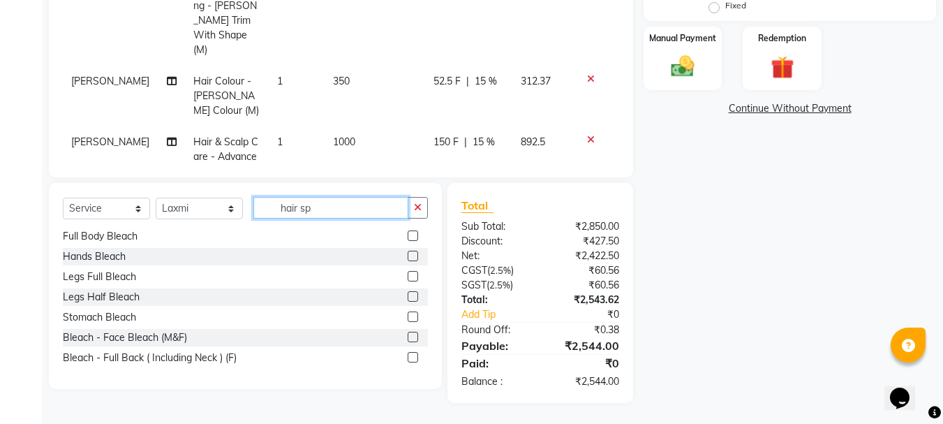
click at [345, 209] on input "hair sp" at bounding box center [330, 208] width 155 height 22
type input "h"
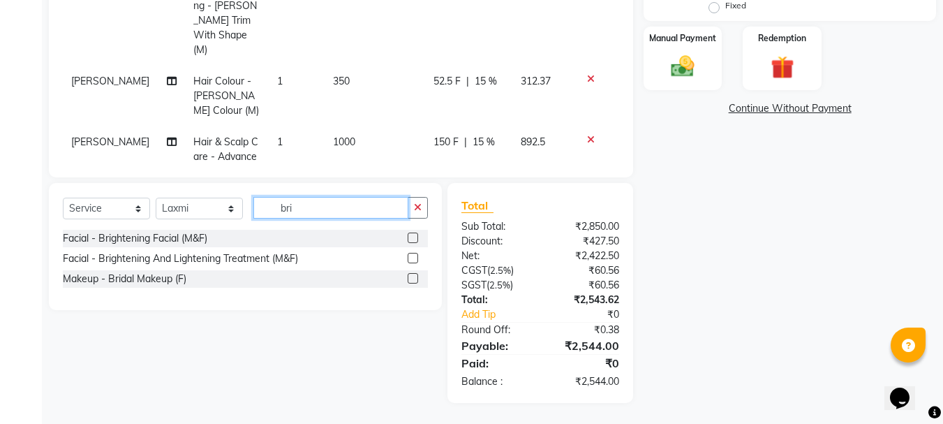
scroll to position [0, 0]
type input "bri"
click at [413, 256] on label at bounding box center [413, 258] width 10 height 10
click at [413, 256] on input "checkbox" at bounding box center [412, 258] width 9 height 9
checkbox input "false"
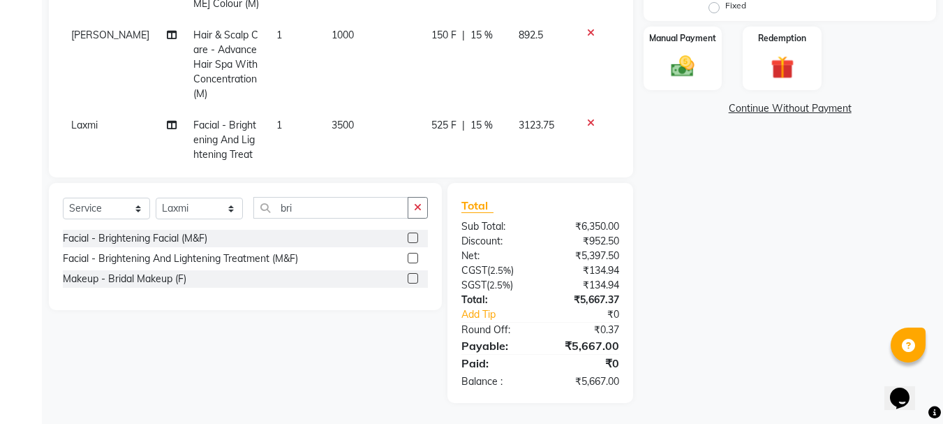
scroll to position [168, 0]
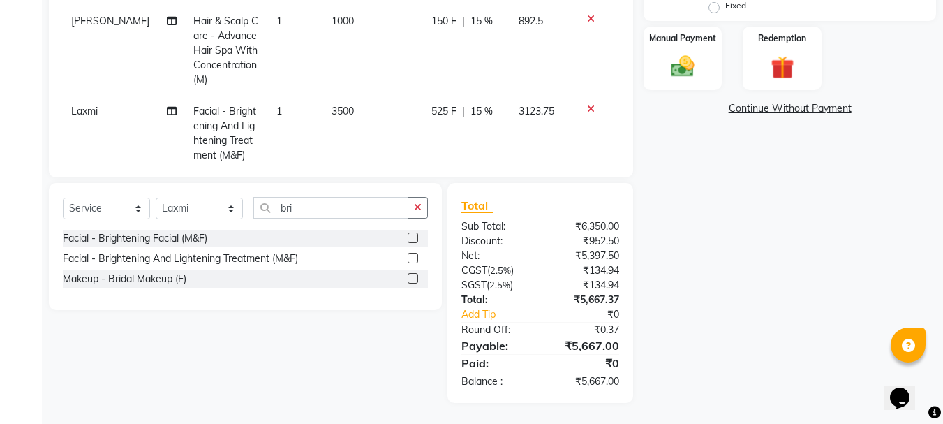
click at [332, 105] on span "3500" at bounding box center [343, 111] width 22 height 13
select select "35584"
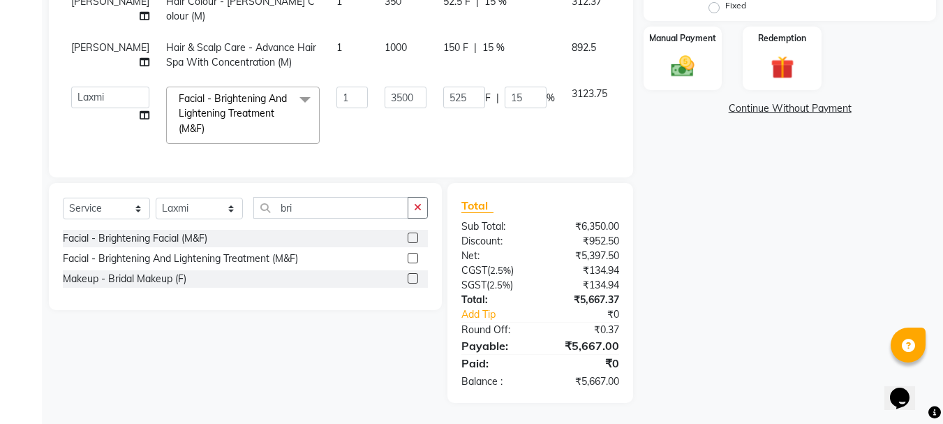
scroll to position [108, 0]
click at [385, 87] on input "3500" at bounding box center [406, 98] width 42 height 22
type input "3"
type input "4000"
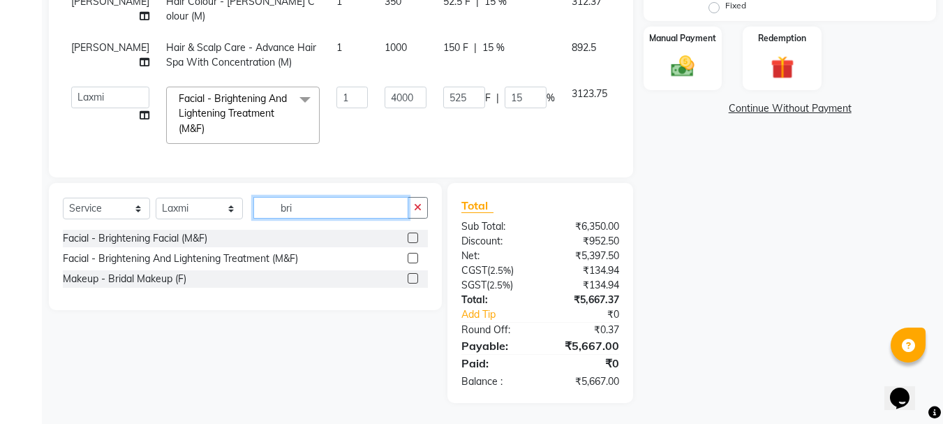
click at [335, 209] on input "bri" at bounding box center [330, 208] width 155 height 22
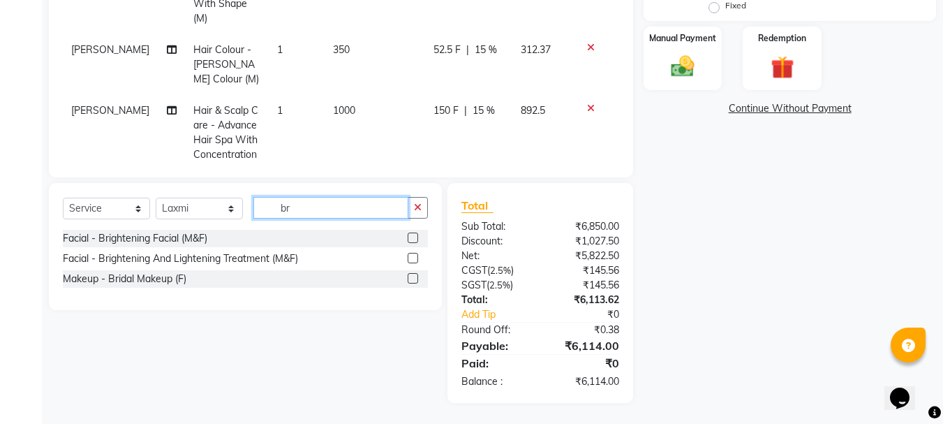
type input "b"
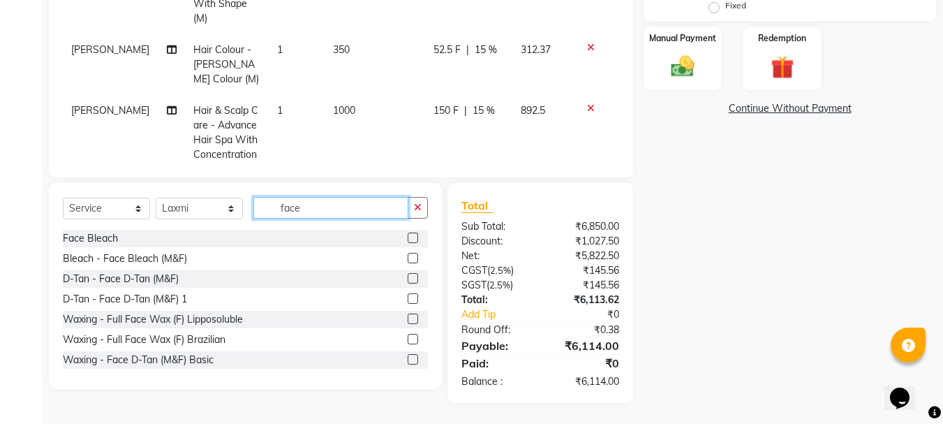
type input "face"
click at [408, 280] on label at bounding box center [413, 278] width 10 height 10
click at [408, 280] on input "checkbox" at bounding box center [412, 278] width 9 height 9
checkbox input "false"
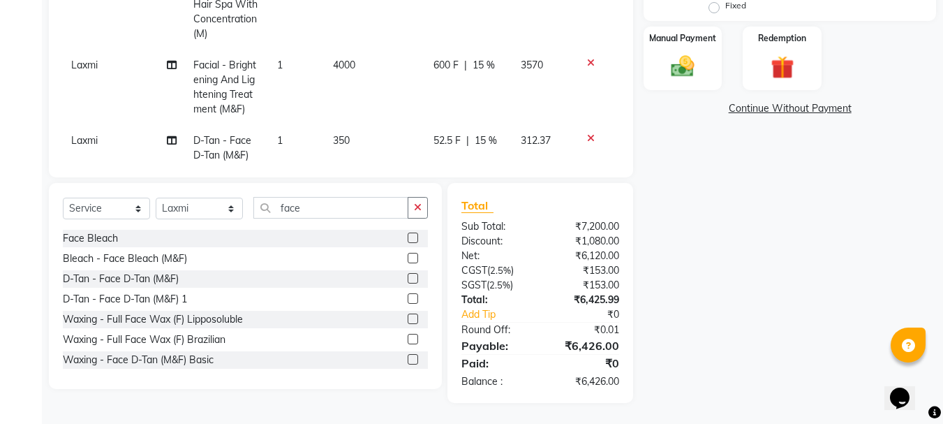
click at [340, 125] on td "350" at bounding box center [375, 148] width 101 height 46
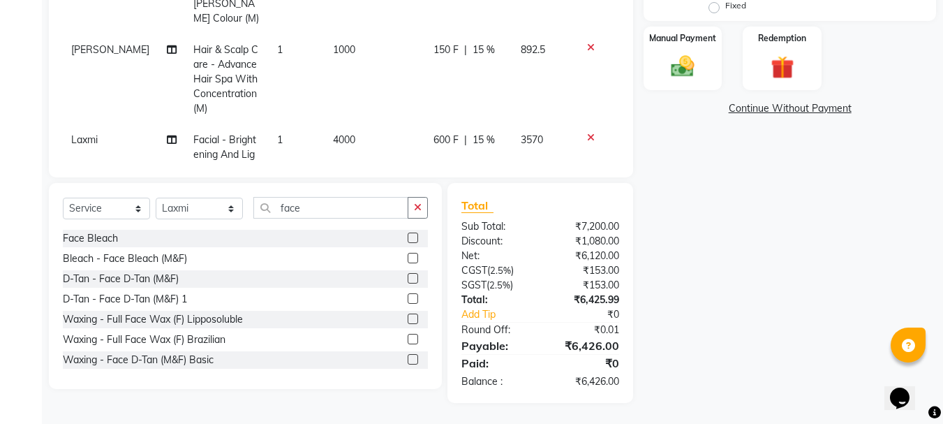
select select "35584"
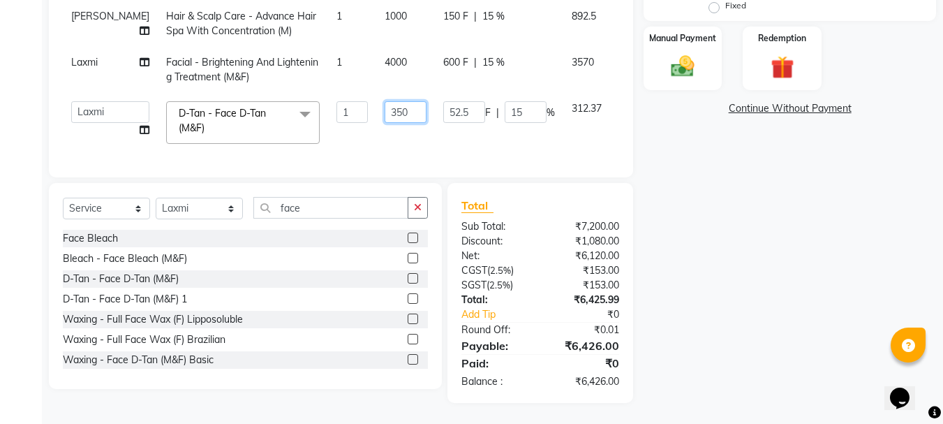
click at [385, 101] on input "350" at bounding box center [406, 112] width 42 height 22
type input "3"
type input "500"
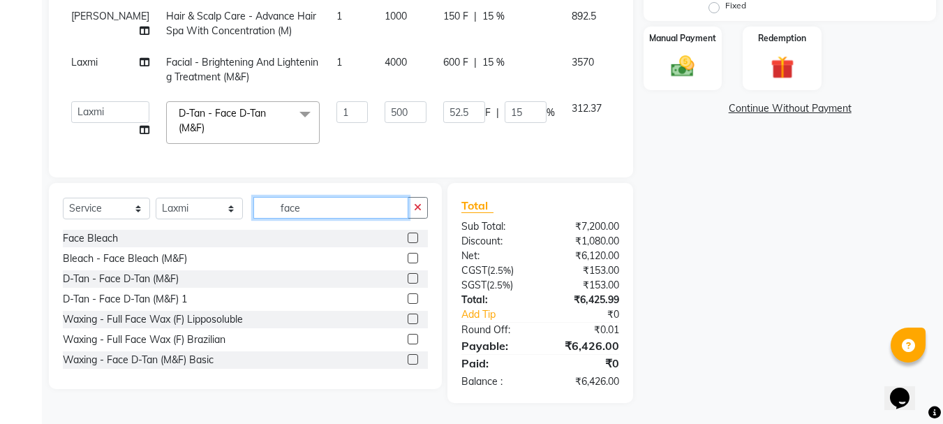
scroll to position [154, 0]
click at [339, 214] on input "face" at bounding box center [330, 208] width 155 height 22
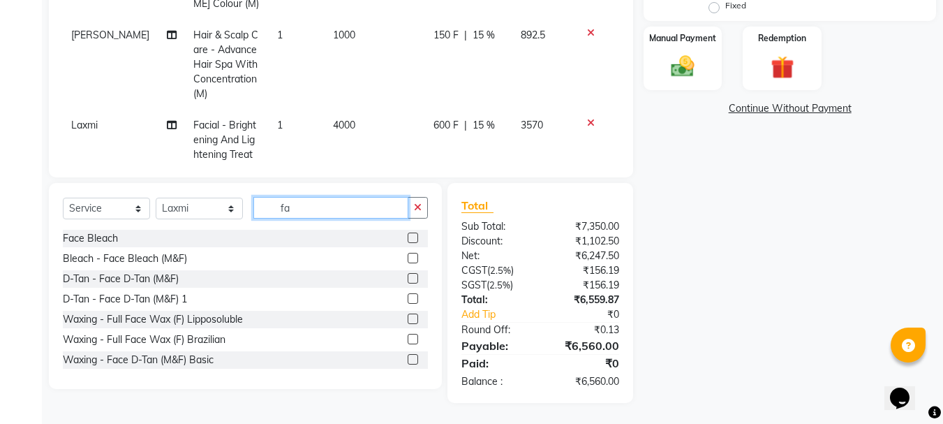
type input "f"
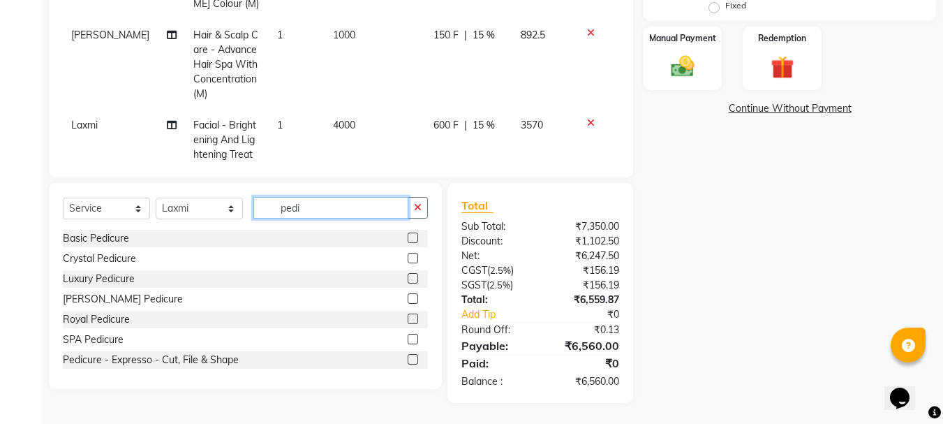
type input "pedi"
click at [408, 239] on label at bounding box center [413, 237] width 10 height 10
click at [408, 239] on input "checkbox" at bounding box center [412, 238] width 9 height 9
checkbox input "false"
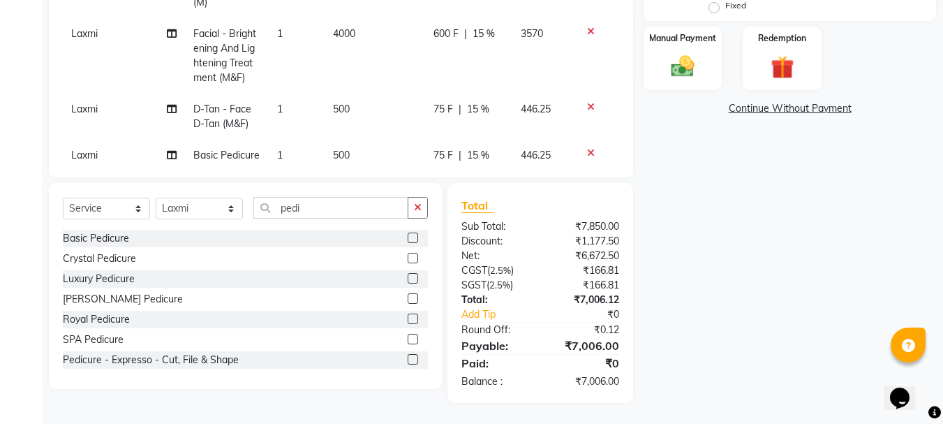
click at [342, 140] on td "500" at bounding box center [375, 155] width 101 height 31
select select "35584"
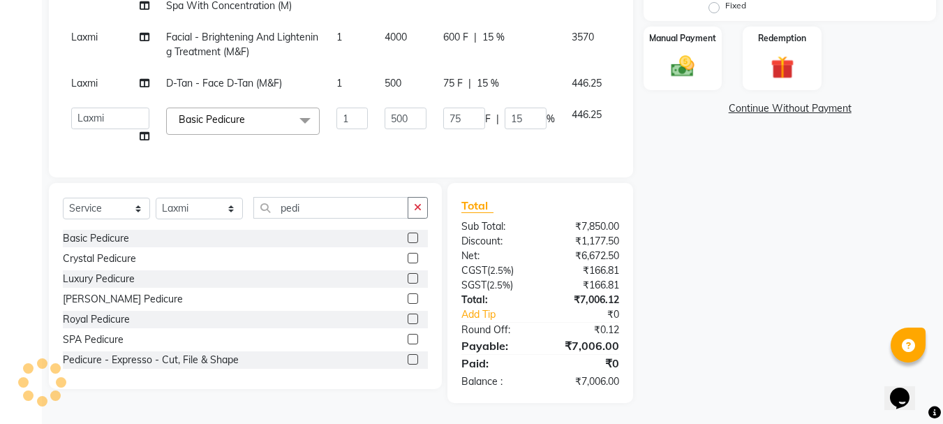
scroll to position [179, 0]
click at [385, 108] on input "500" at bounding box center [406, 119] width 42 height 22
type input "5"
type input "750"
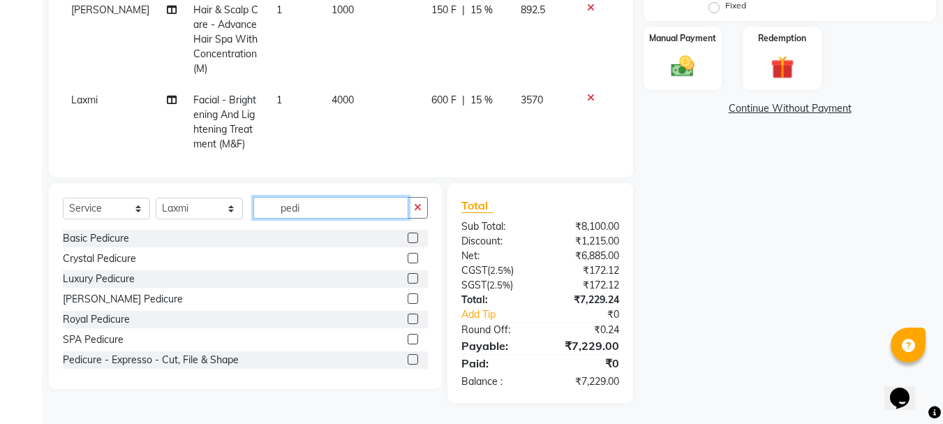
scroll to position [193, 0]
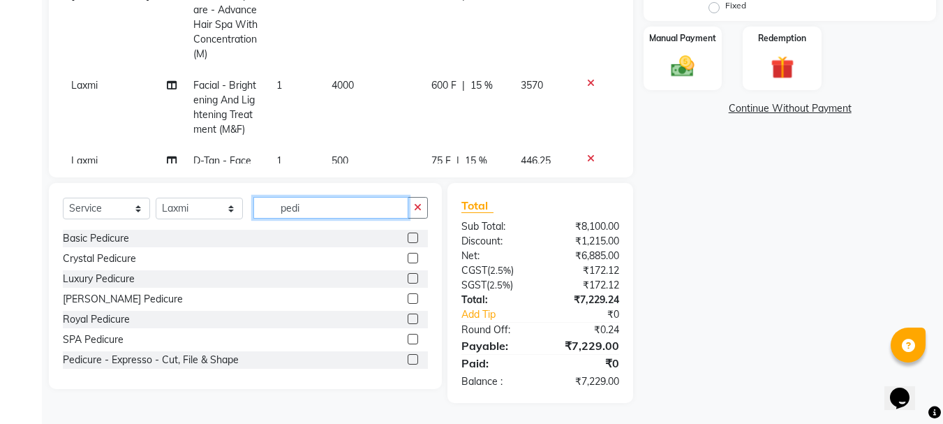
click at [340, 211] on input "pedi" at bounding box center [330, 208] width 155 height 22
type input "p"
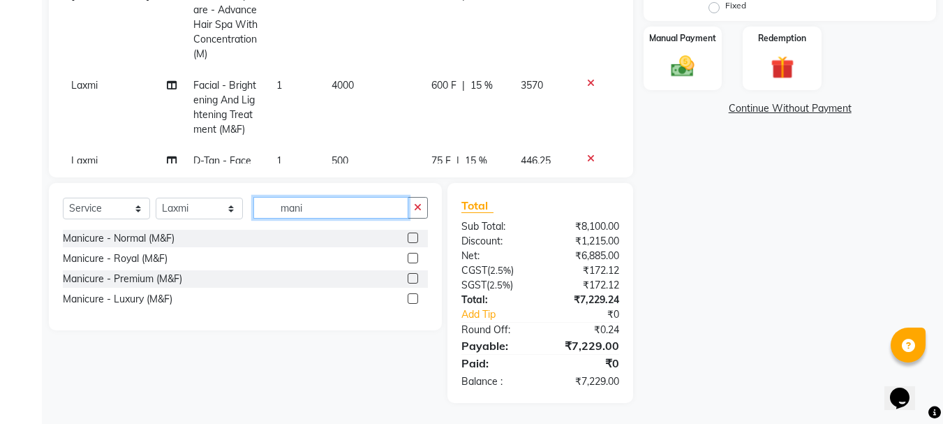
type input "mani"
click at [412, 276] on label at bounding box center [413, 278] width 10 height 10
click at [412, 276] on input "checkbox" at bounding box center [412, 278] width 9 height 9
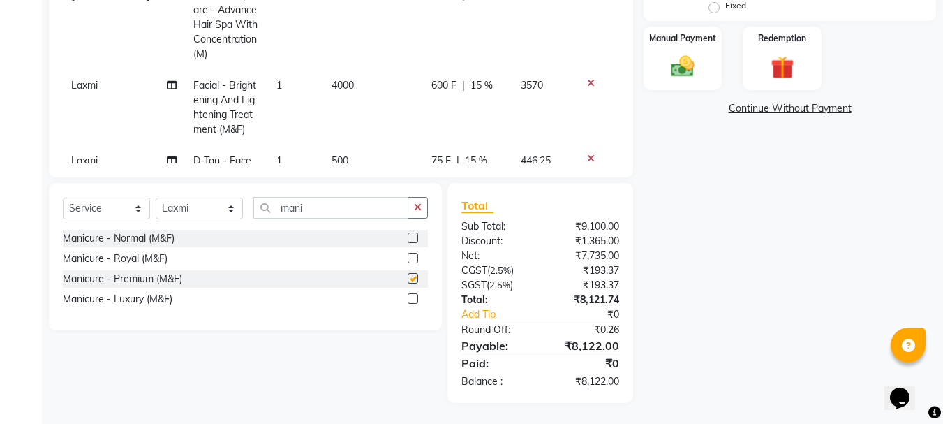
checkbox input "false"
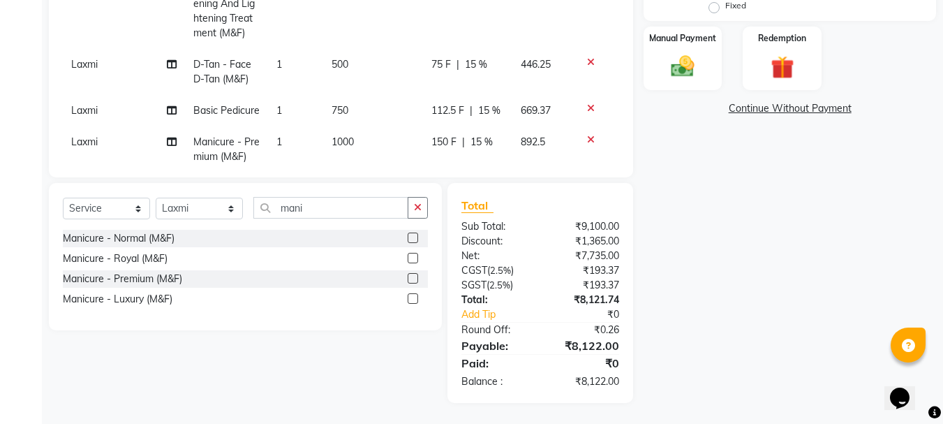
scroll to position [291, 0]
click at [341, 125] on td "1000" at bounding box center [373, 148] width 100 height 46
select select "35584"
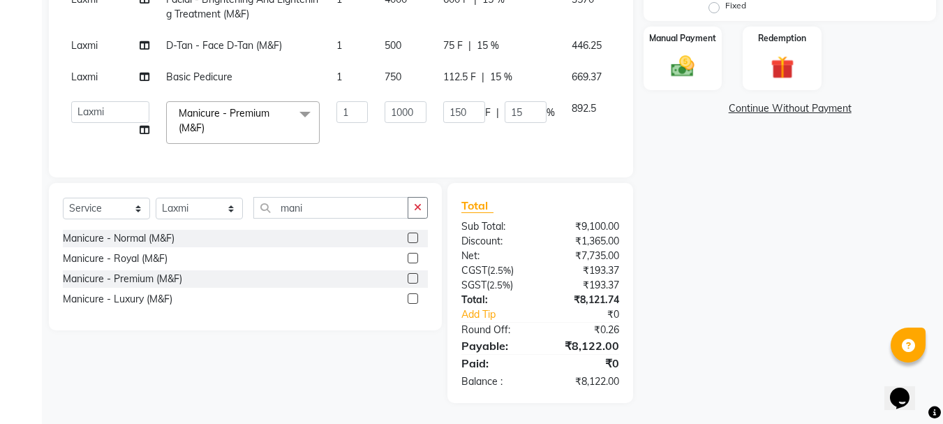
scroll to position [231, 0]
click at [385, 101] on input "1000" at bounding box center [406, 112] width 42 height 22
type input "1800"
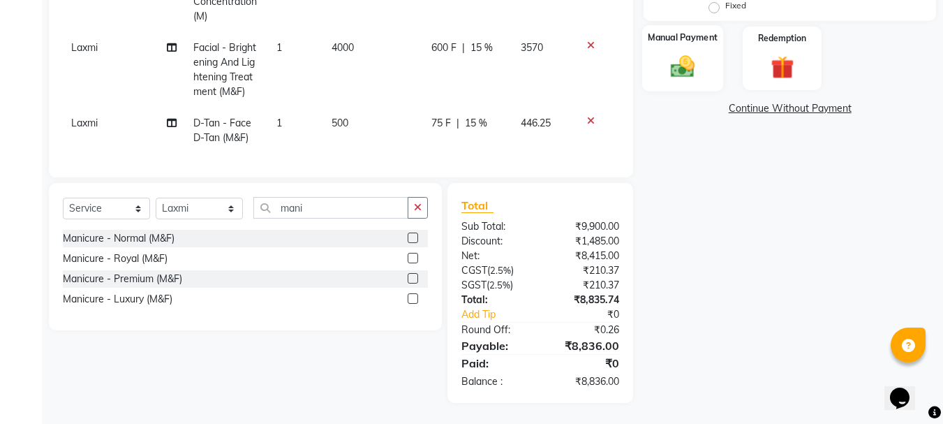
scroll to position [246, 0]
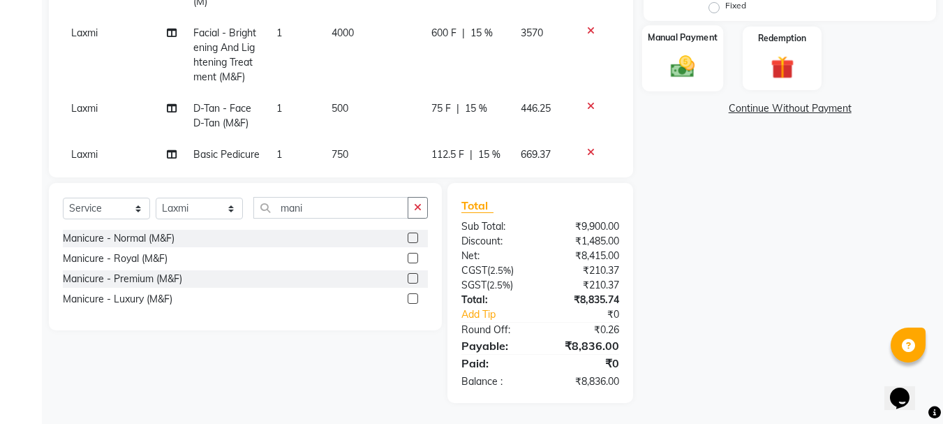
click at [670, 53] on img at bounding box center [682, 66] width 39 height 28
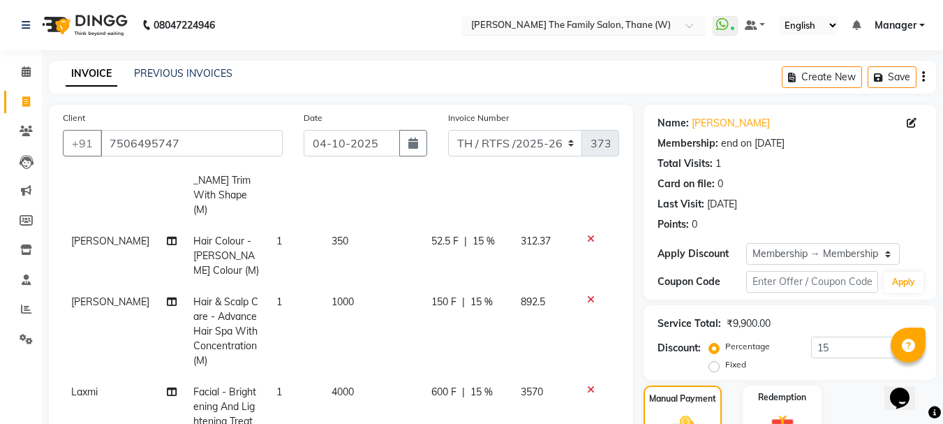
scroll to position [359, 0]
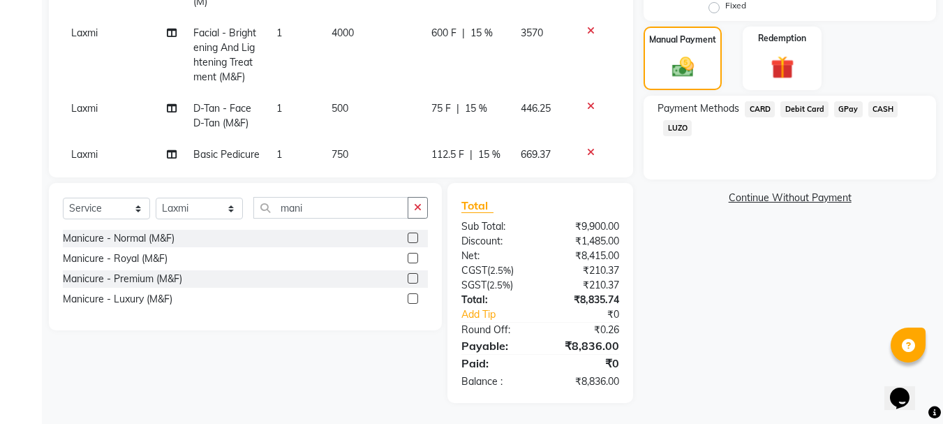
click at [333, 102] on span "500" at bounding box center [340, 108] width 17 height 13
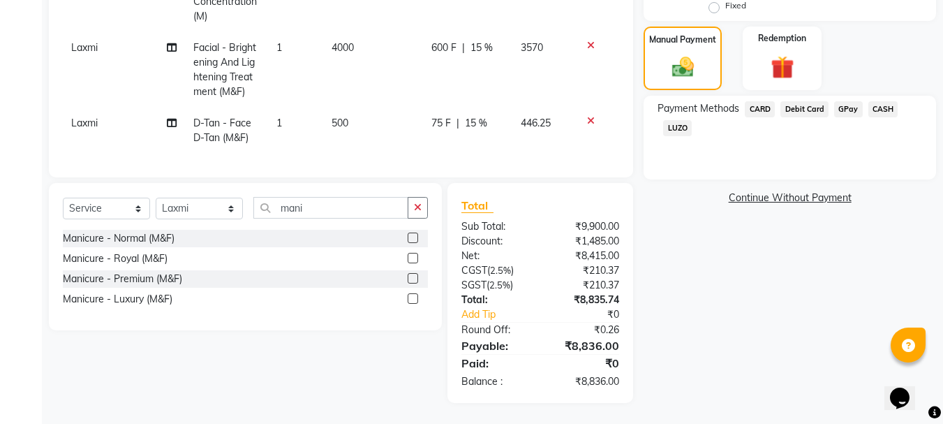
select select "35584"
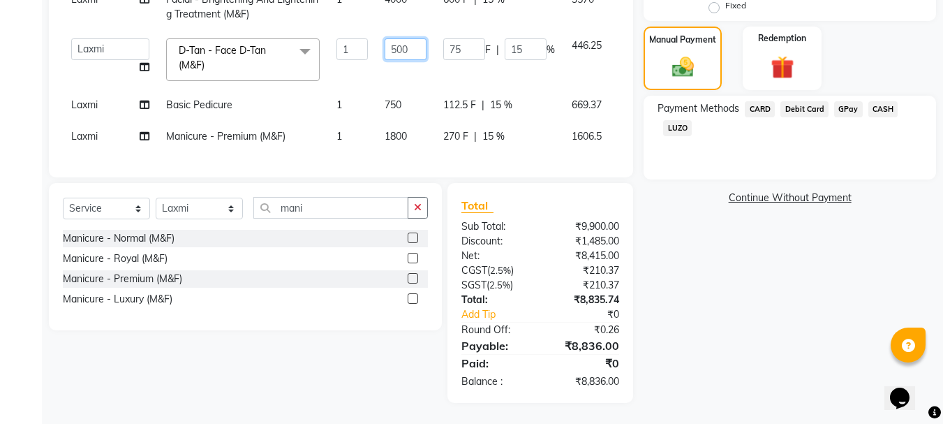
click at [385, 38] on input "500" at bounding box center [406, 49] width 42 height 22
type input "5"
type input "800"
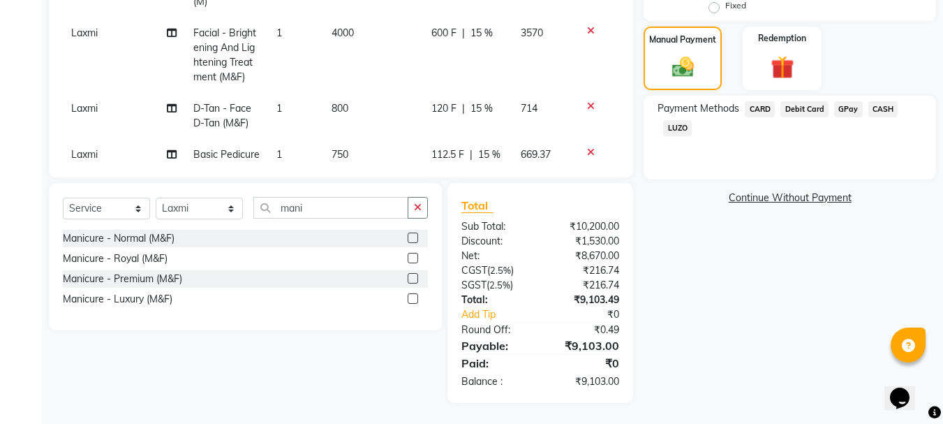
click at [759, 109] on span "CARD" at bounding box center [760, 109] width 30 height 16
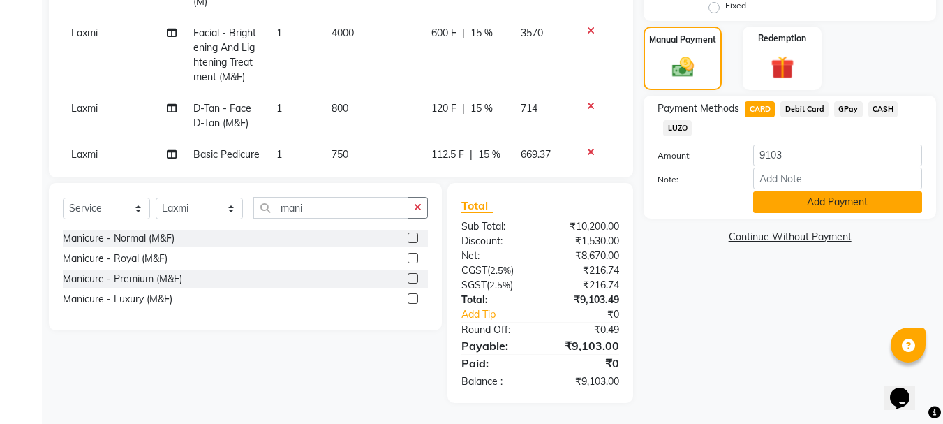
click at [830, 207] on button "Add Payment" at bounding box center [837, 202] width 169 height 22
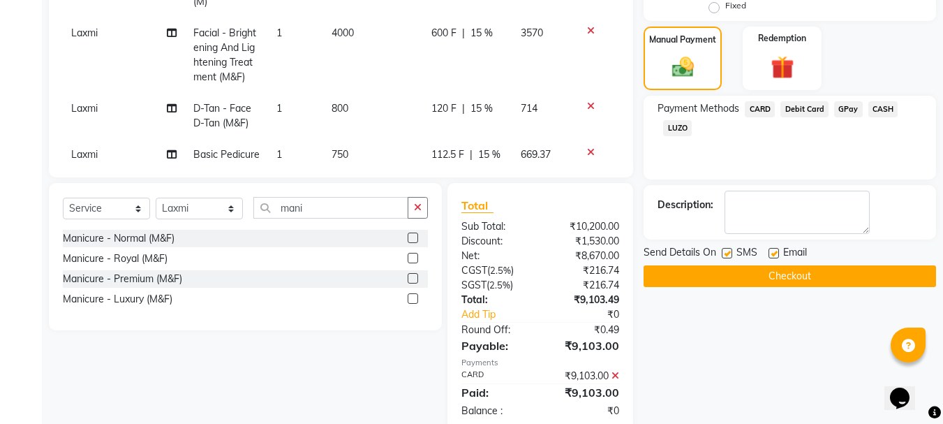
click at [798, 281] on button "Checkout" at bounding box center [790, 276] width 293 height 22
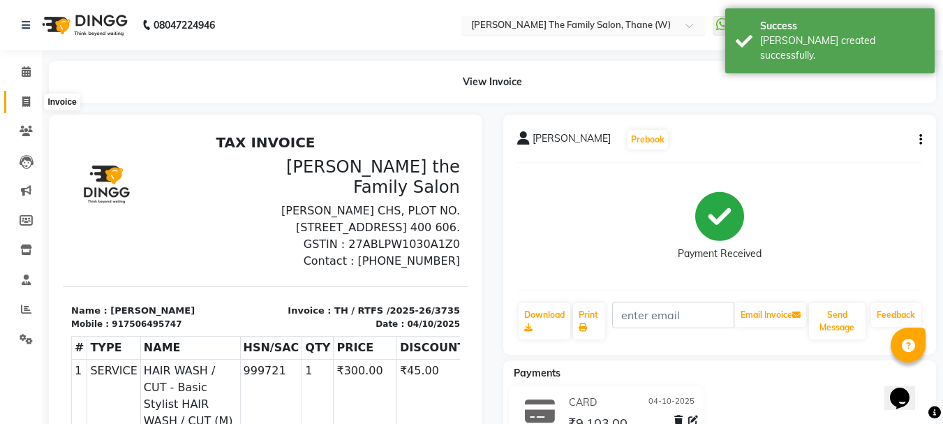
click at [29, 103] on icon at bounding box center [26, 101] width 8 height 10
select select "service"
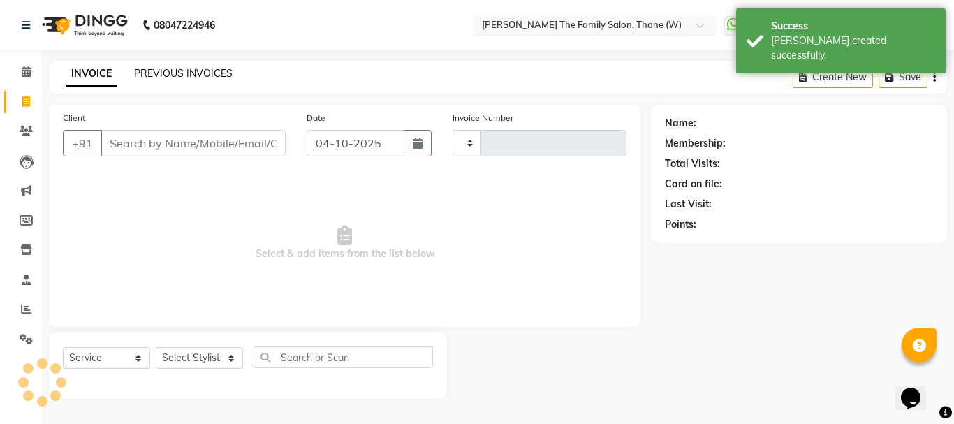
click at [172, 70] on link "PREVIOUS INVOICES" at bounding box center [183, 73] width 98 height 13
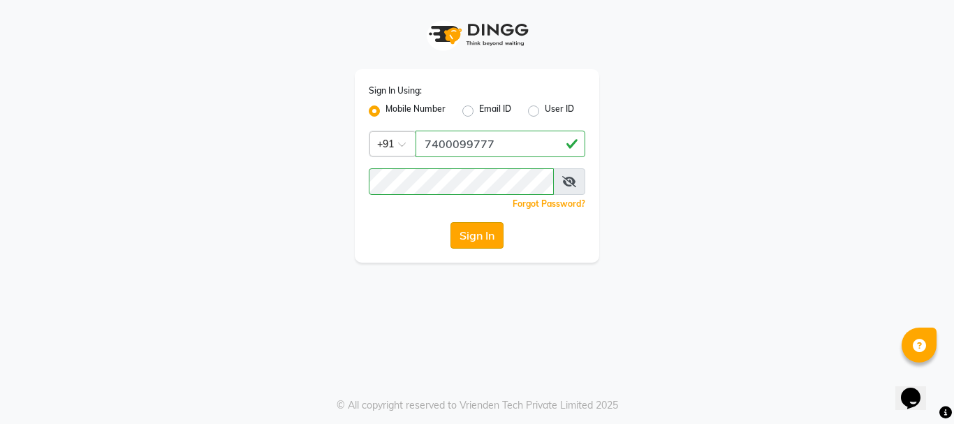
click at [494, 237] on button "Sign In" at bounding box center [476, 235] width 53 height 27
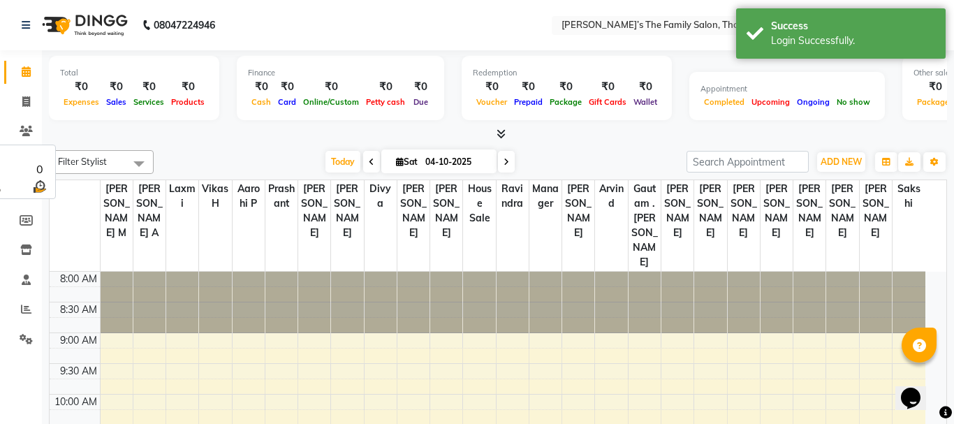
select select "en"
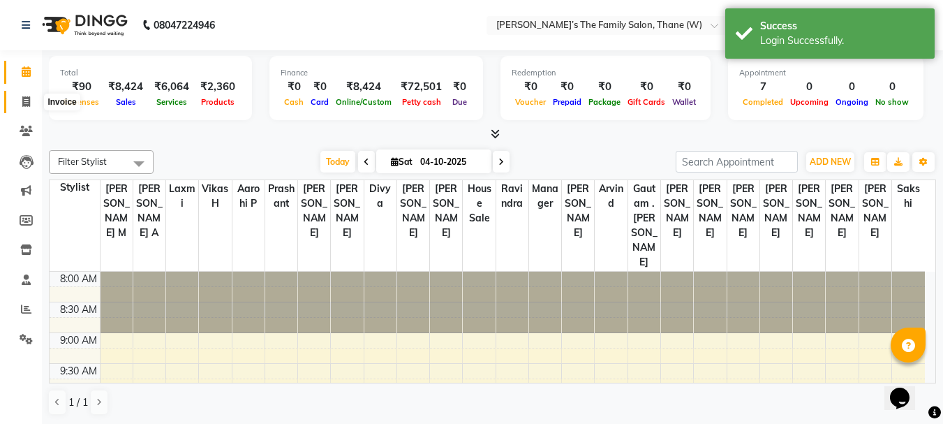
click at [24, 104] on icon at bounding box center [26, 101] width 8 height 10
select select "service"
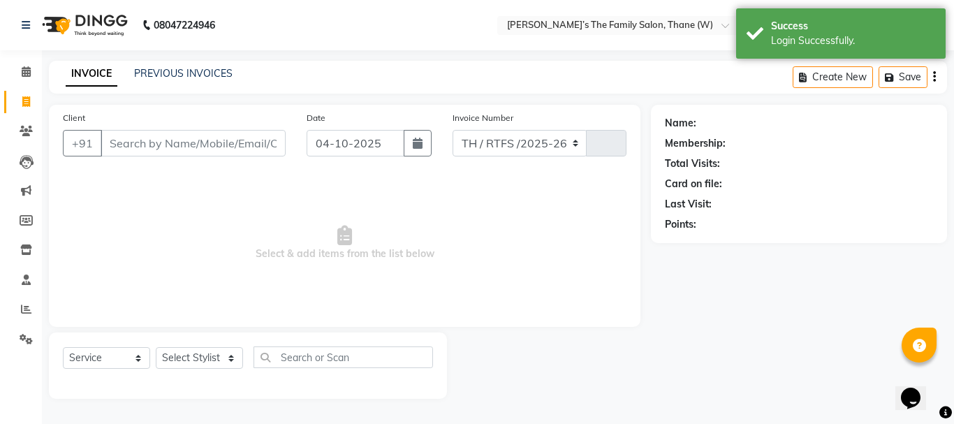
select select "8004"
type input "3735"
click at [149, 141] on input "Client" at bounding box center [193, 143] width 185 height 27
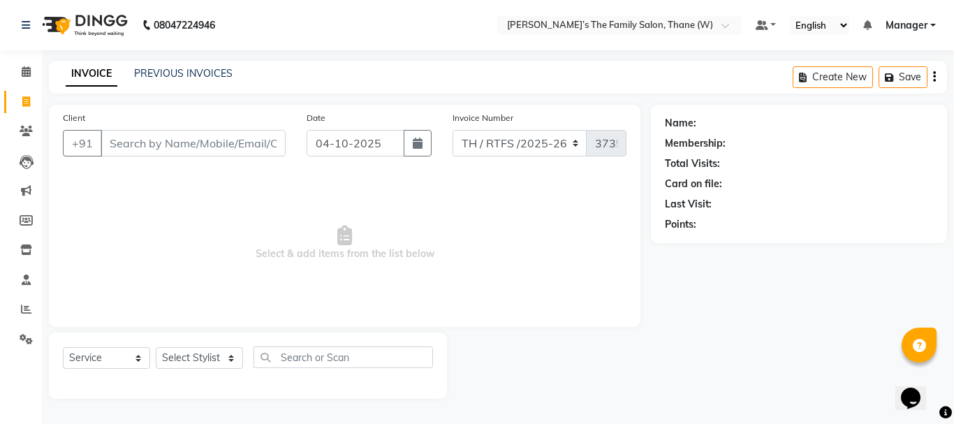
click at [149, 141] on input "Client" at bounding box center [193, 143] width 185 height 27
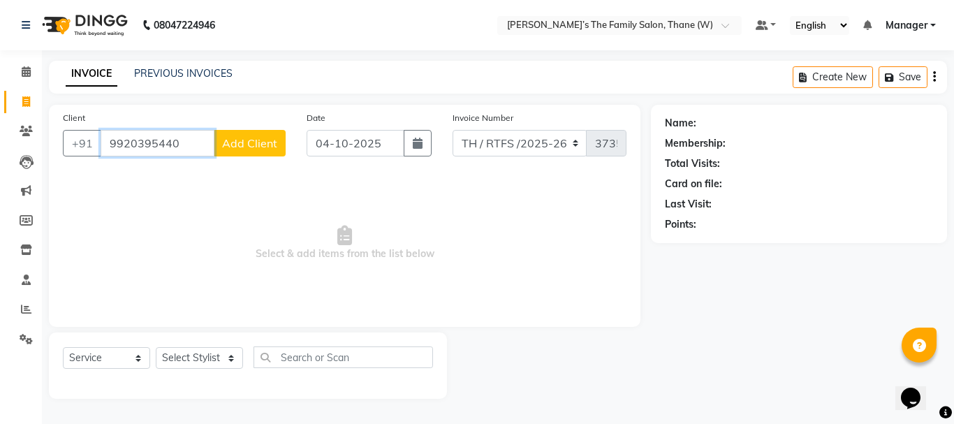
type input "9920395440"
